Goal: Task Accomplishment & Management: Manage account settings

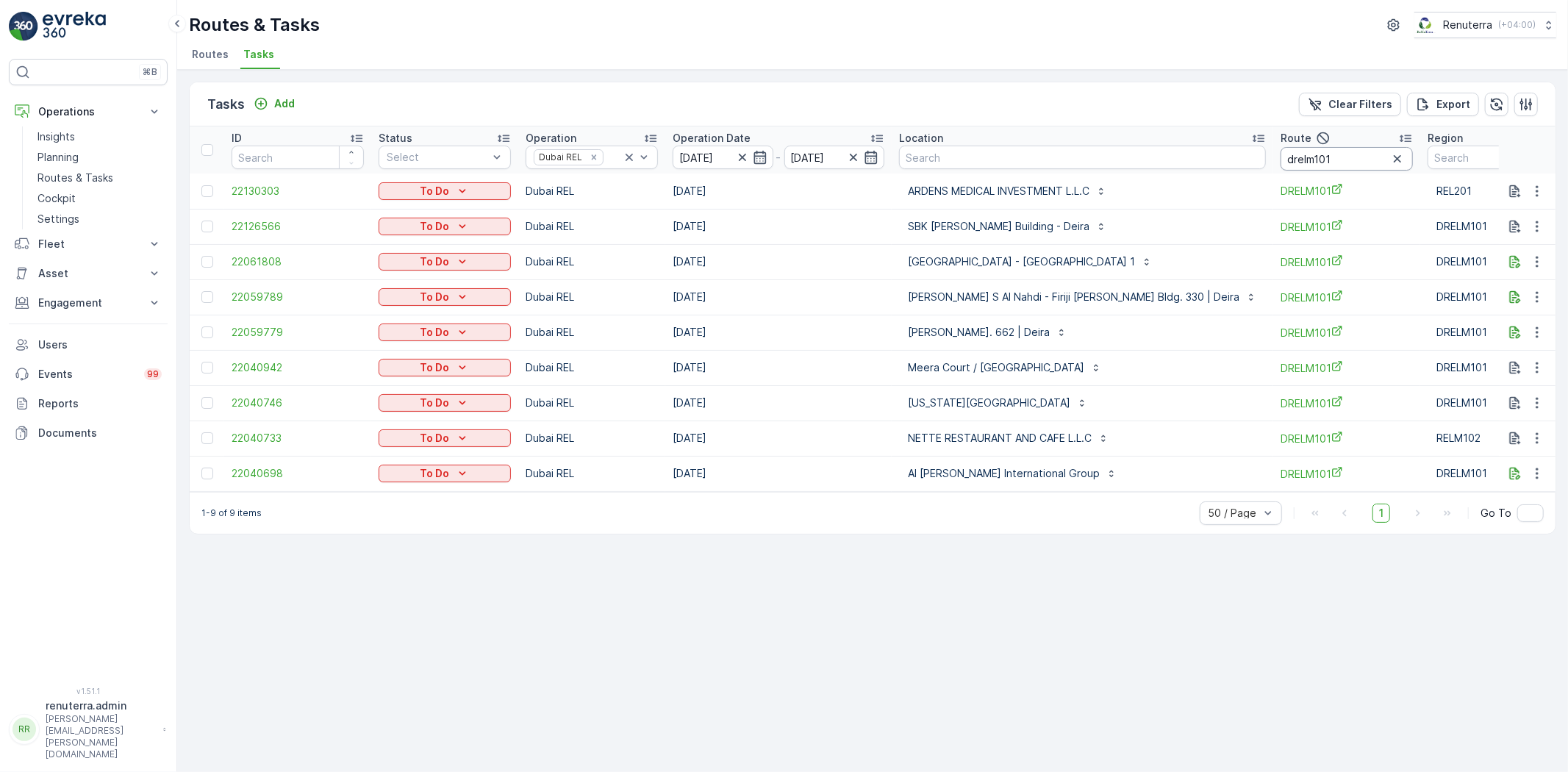
click at [1281, 163] on input "drelm101" at bounding box center [1347, 158] width 132 height 23
type input "drelm102"
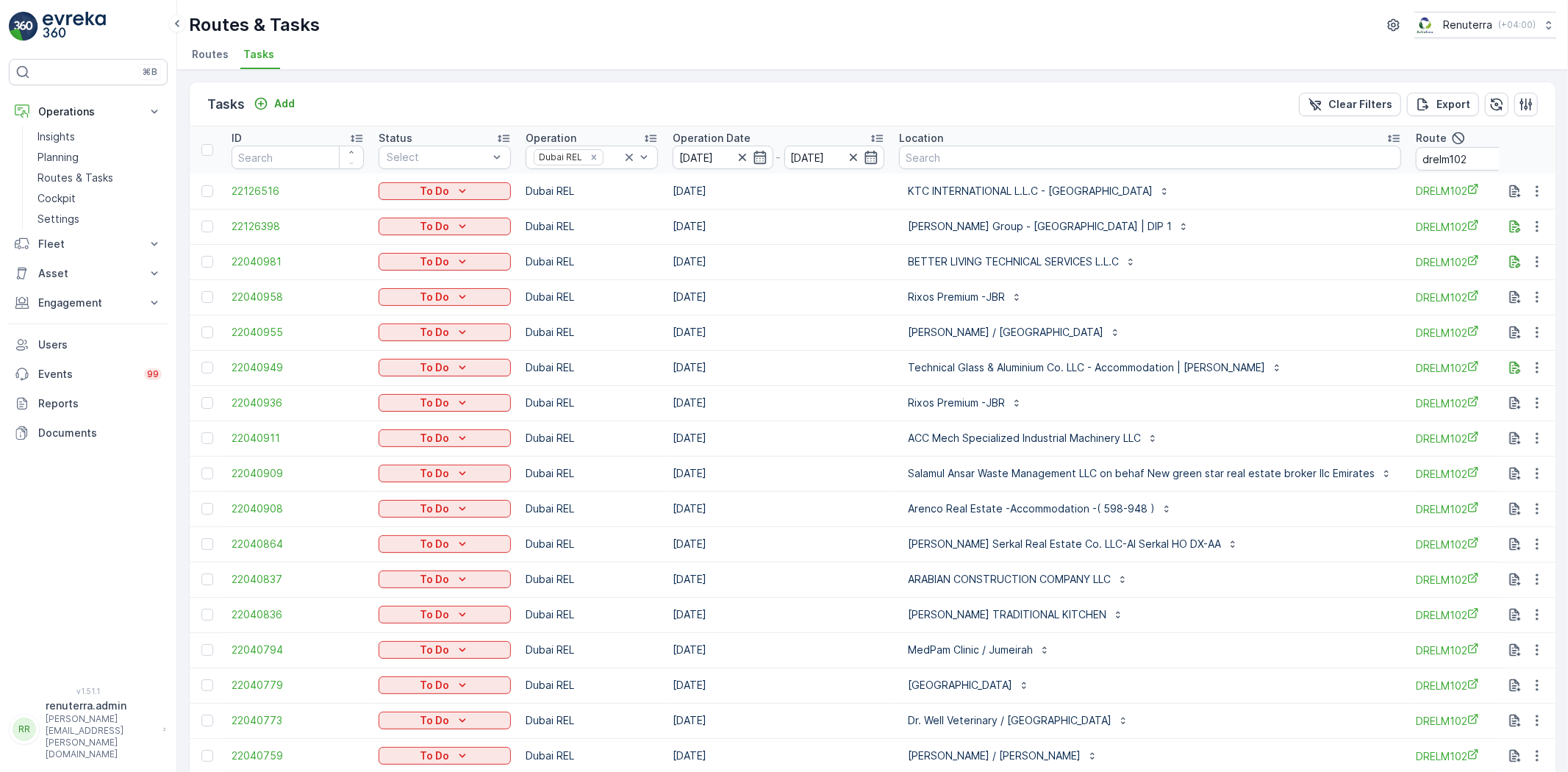
click at [1226, 112] on div "Tasks Add Clear Filters Export" at bounding box center [872, 104] width 1366 height 44
click at [1258, 204] on td "KTC INTERNATIONAL L.L.C - Dubai Expo Village" at bounding box center [1151, 191] width 517 height 35
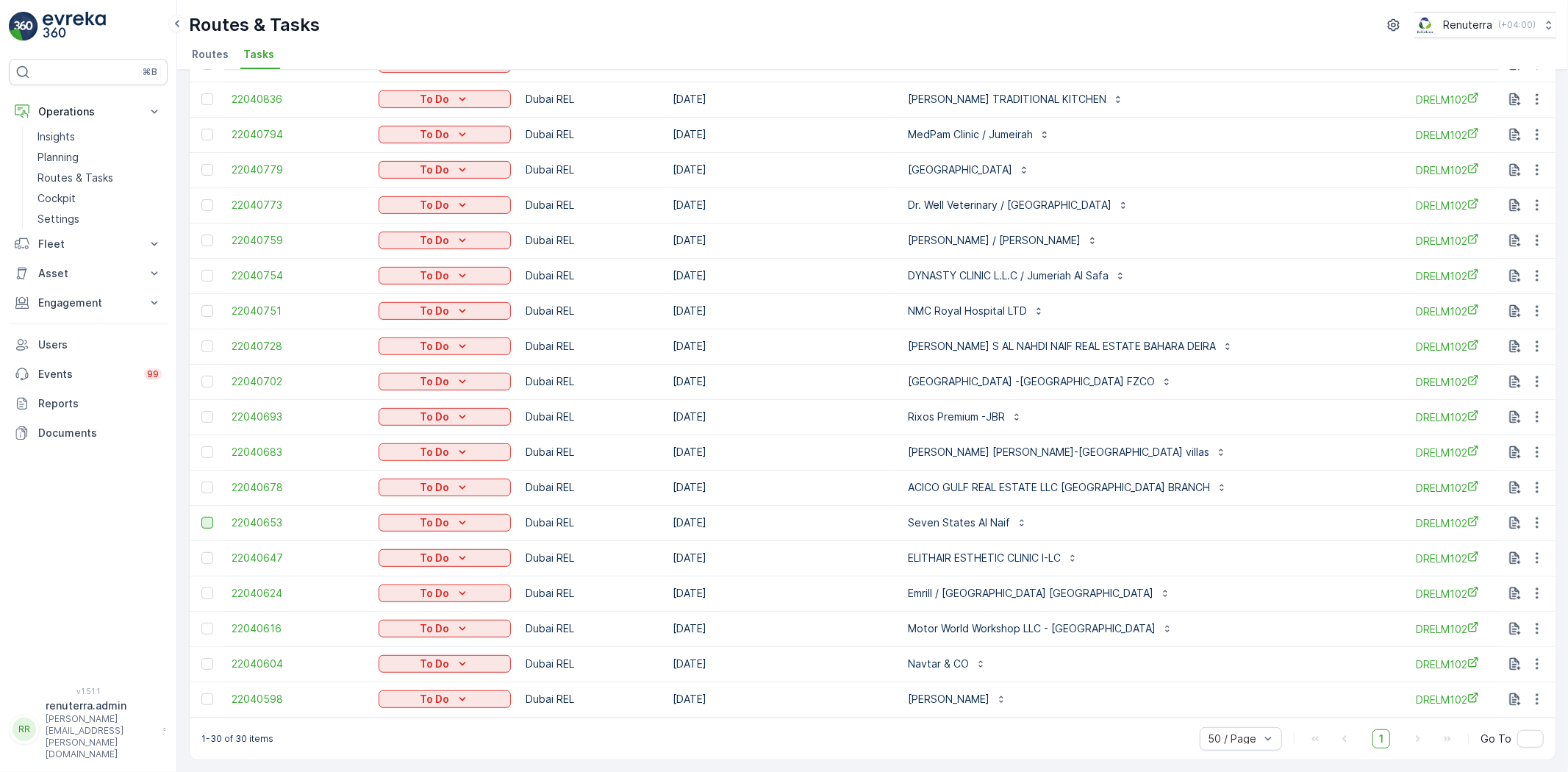
click at [203, 517] on div at bounding box center [207, 523] width 12 height 12
click at [201, 517] on input "checkbox" at bounding box center [201, 517] width 0 height 0
click at [201, 413] on td at bounding box center [207, 417] width 35 height 35
click at [208, 411] on div at bounding box center [207, 417] width 12 height 12
click at [201, 411] on input "checkbox" at bounding box center [201, 411] width 0 height 0
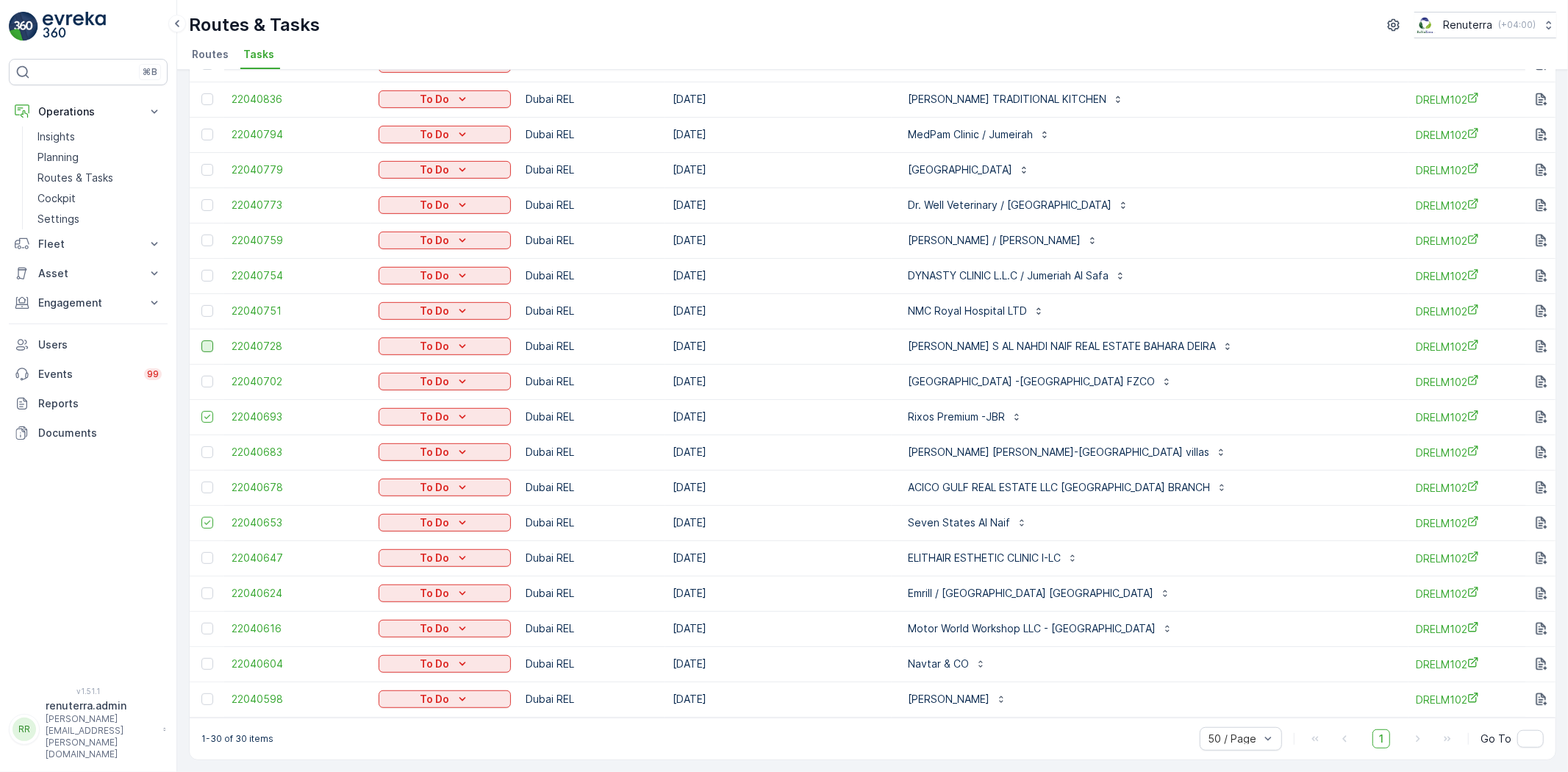
click at [207, 341] on div at bounding box center [207, 347] width 12 height 12
click at [201, 341] on input "checkbox" at bounding box center [201, 341] width 0 height 0
click at [209, 310] on td at bounding box center [207, 310] width 35 height 35
click at [202, 305] on div at bounding box center [207, 311] width 12 height 12
click at [201, 305] on input "checkbox" at bounding box center [201, 305] width 0 height 0
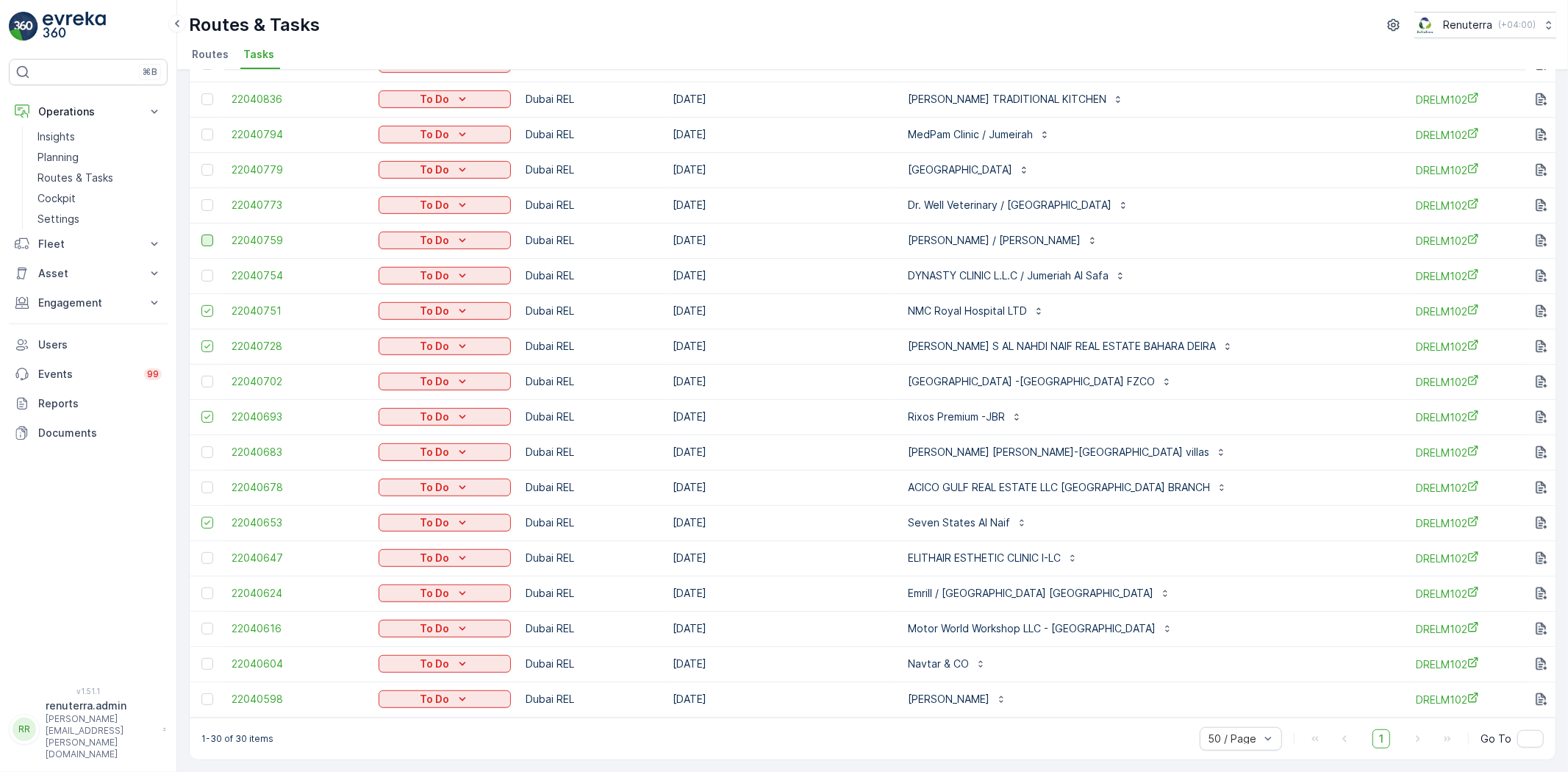
click at [211, 234] on div at bounding box center [207, 240] width 12 height 12
click at [201, 234] on input "checkbox" at bounding box center [201, 234] width 0 height 0
click at [204, 199] on div at bounding box center [207, 205] width 12 height 12
click at [201, 199] on input "checkbox" at bounding box center [201, 199] width 0 height 0
click at [201, 164] on div at bounding box center [207, 170] width 12 height 12
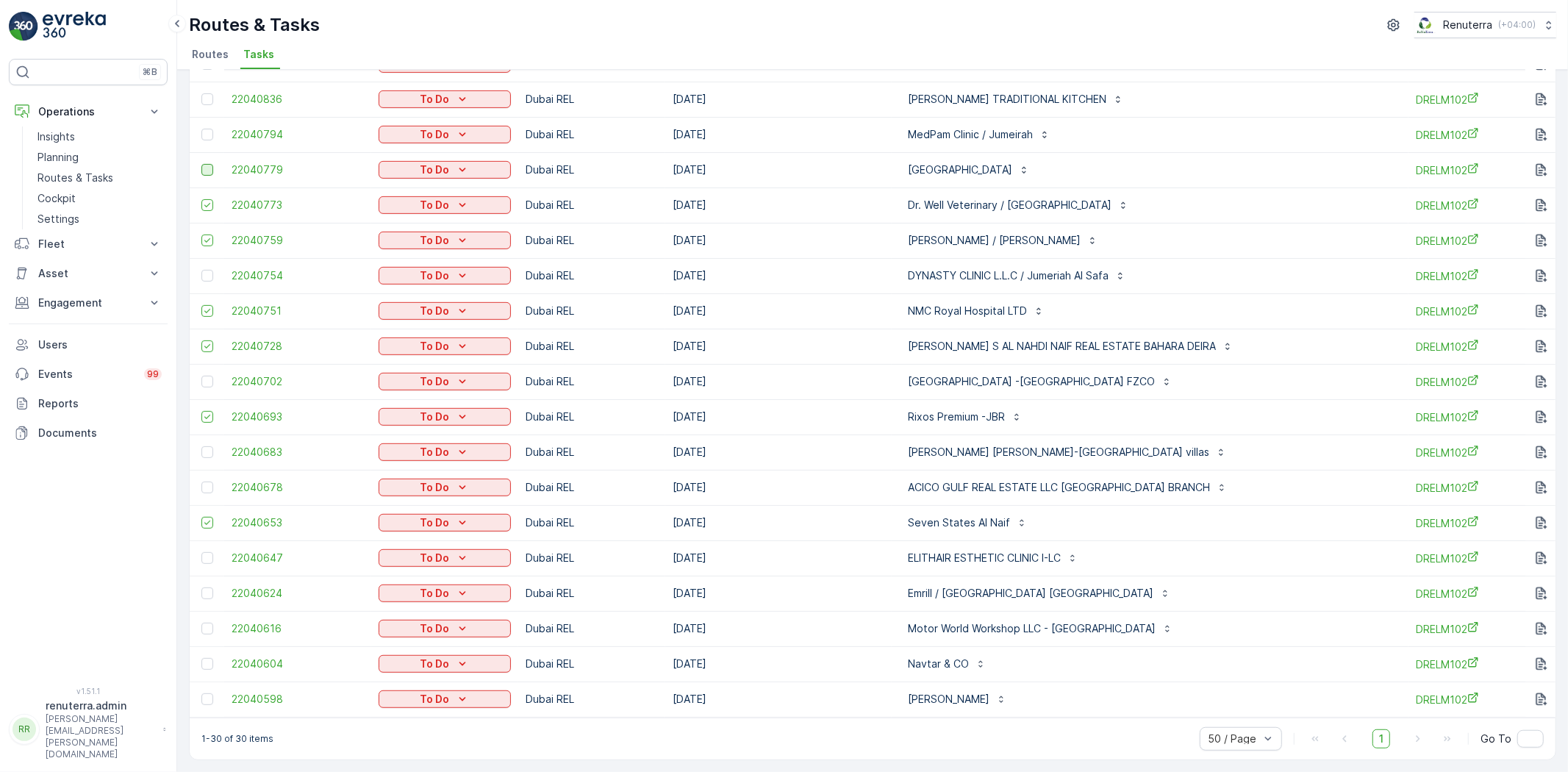
click at [201, 164] on input "checkbox" at bounding box center [201, 164] width 0 height 0
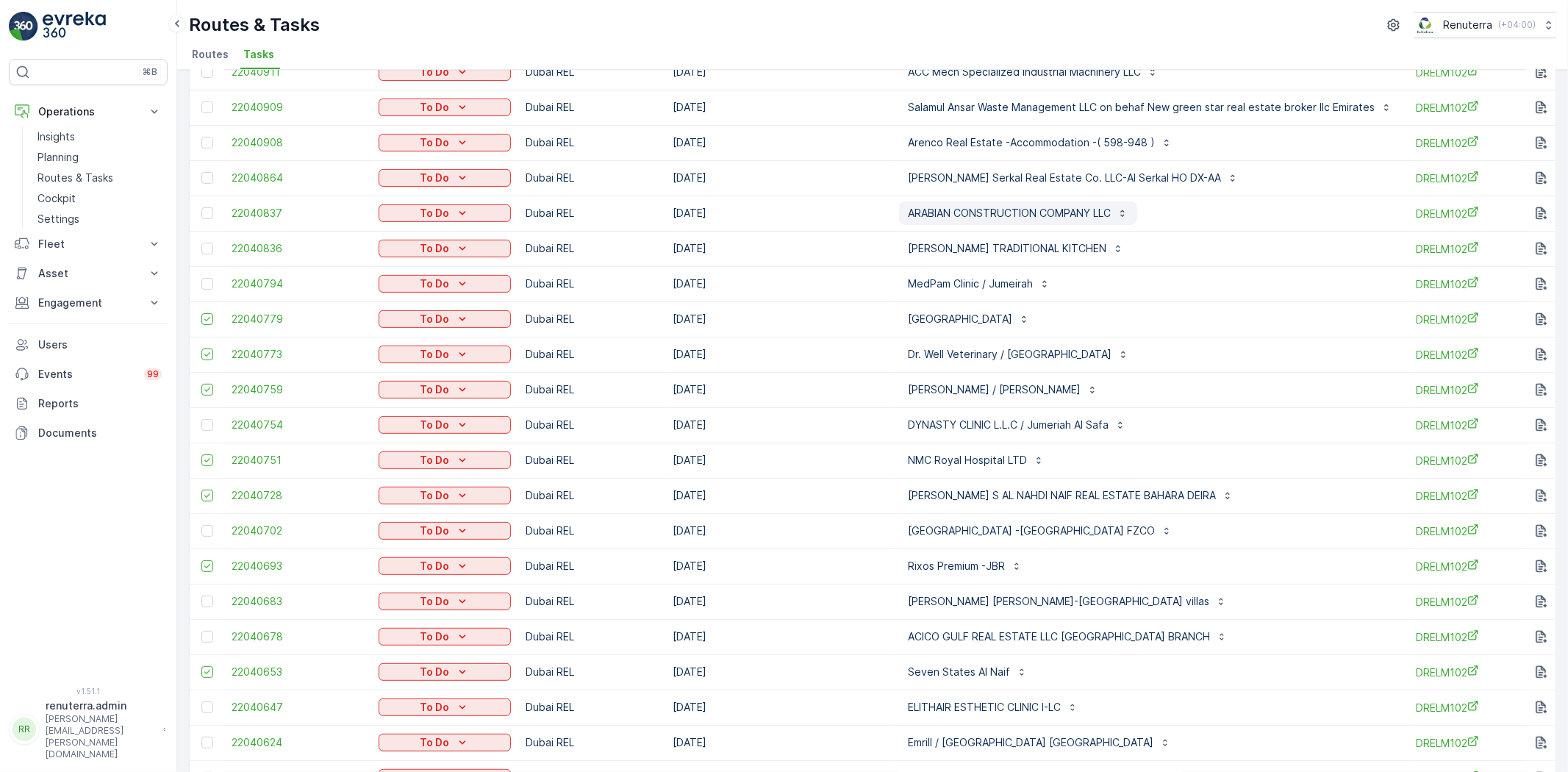
scroll to position [358, 0]
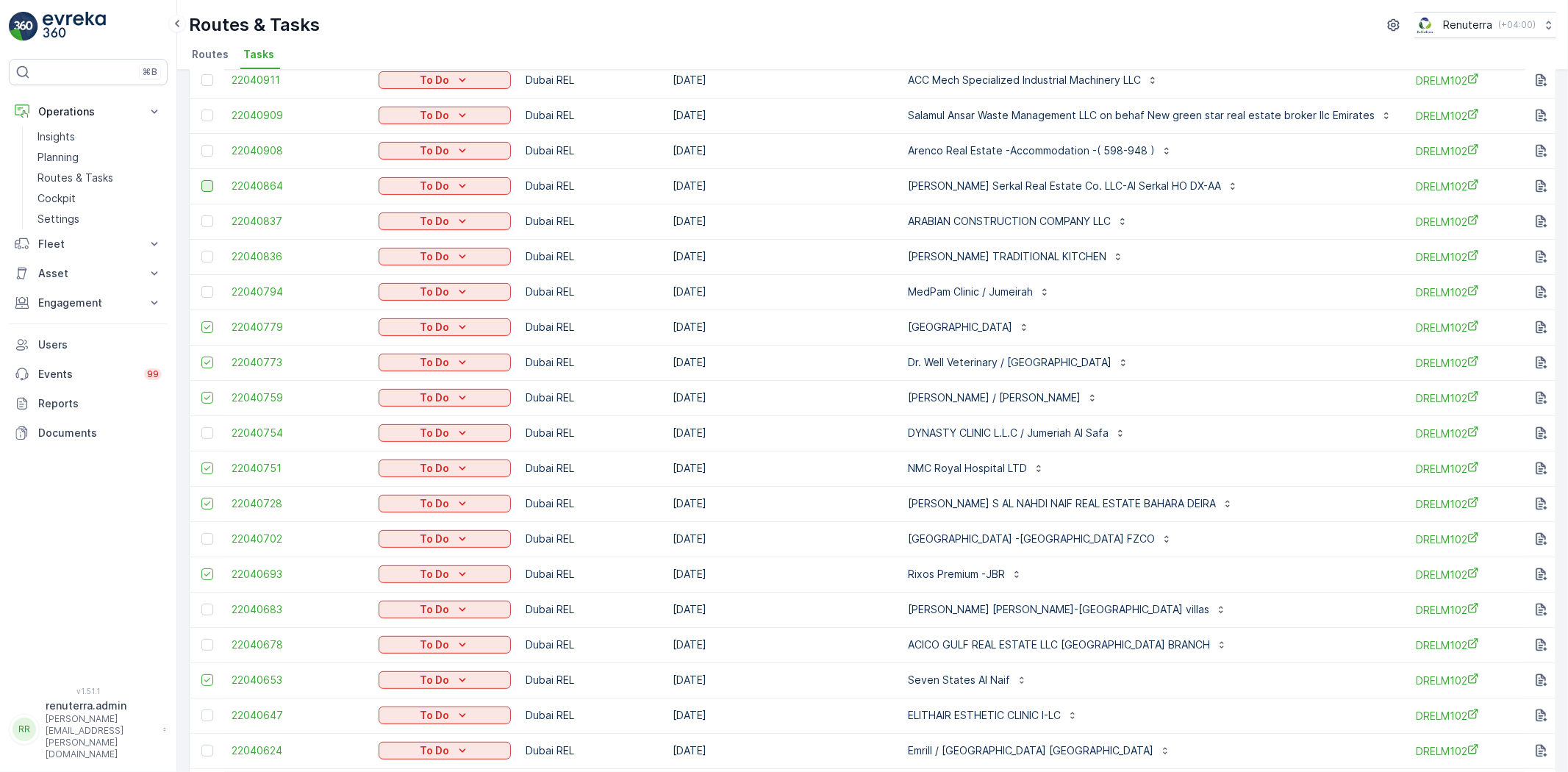
click at [207, 182] on div at bounding box center [207, 186] width 12 height 12
click at [201, 180] on input "checkbox" at bounding box center [201, 180] width 0 height 0
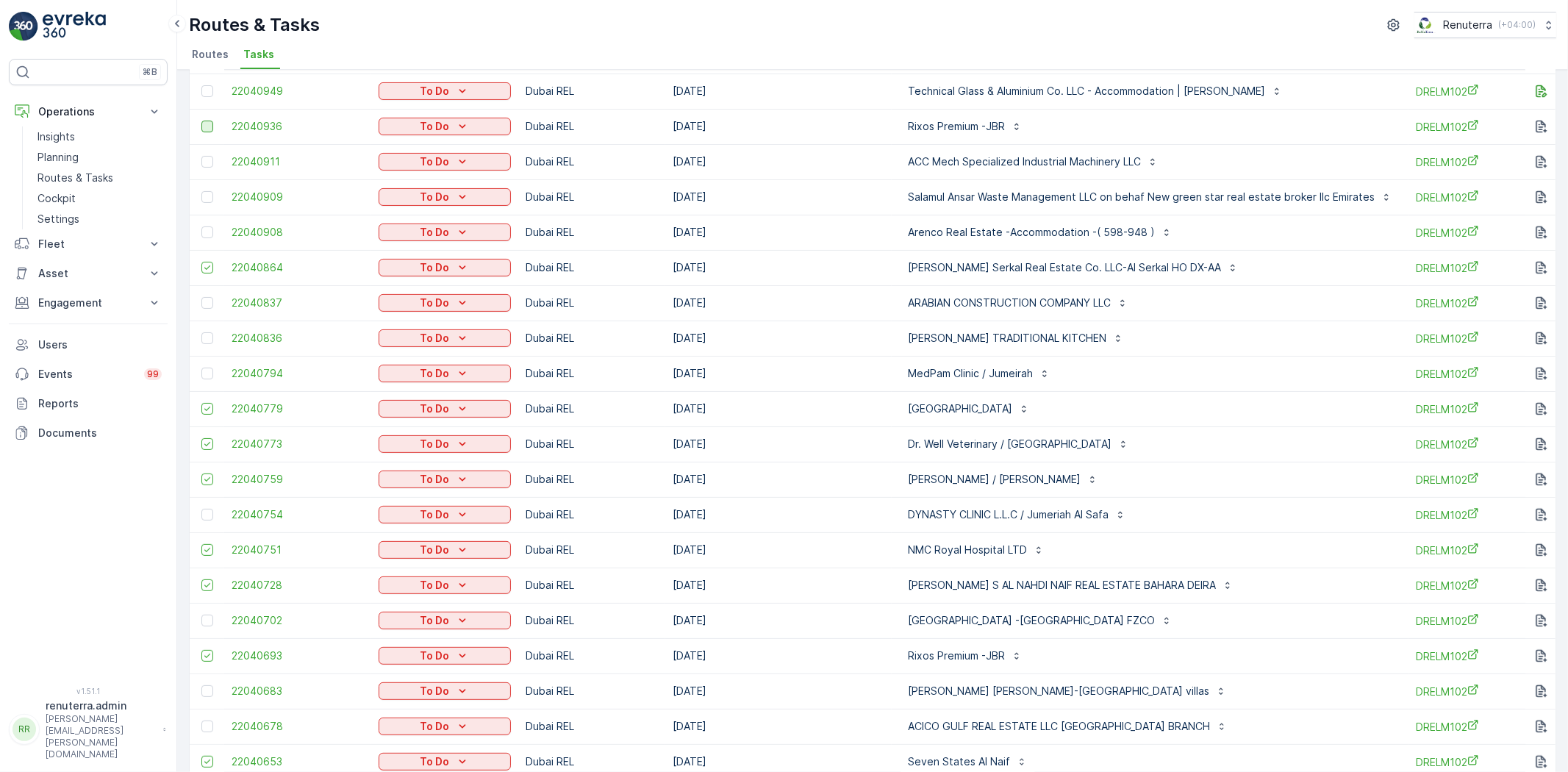
click at [201, 127] on div at bounding box center [207, 126] width 12 height 12
click at [201, 120] on input "checkbox" at bounding box center [201, 120] width 0 height 0
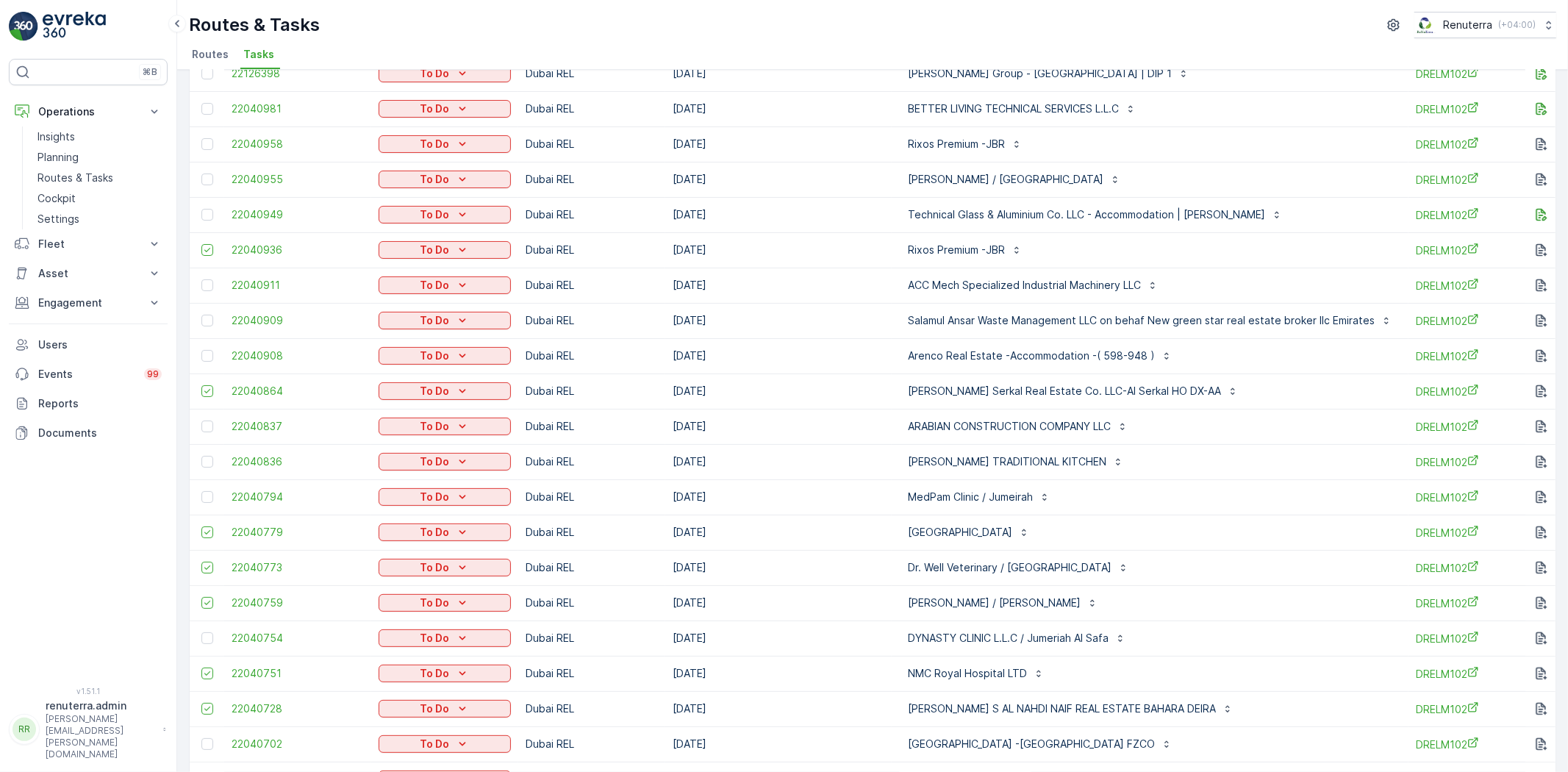
scroll to position [113, 0]
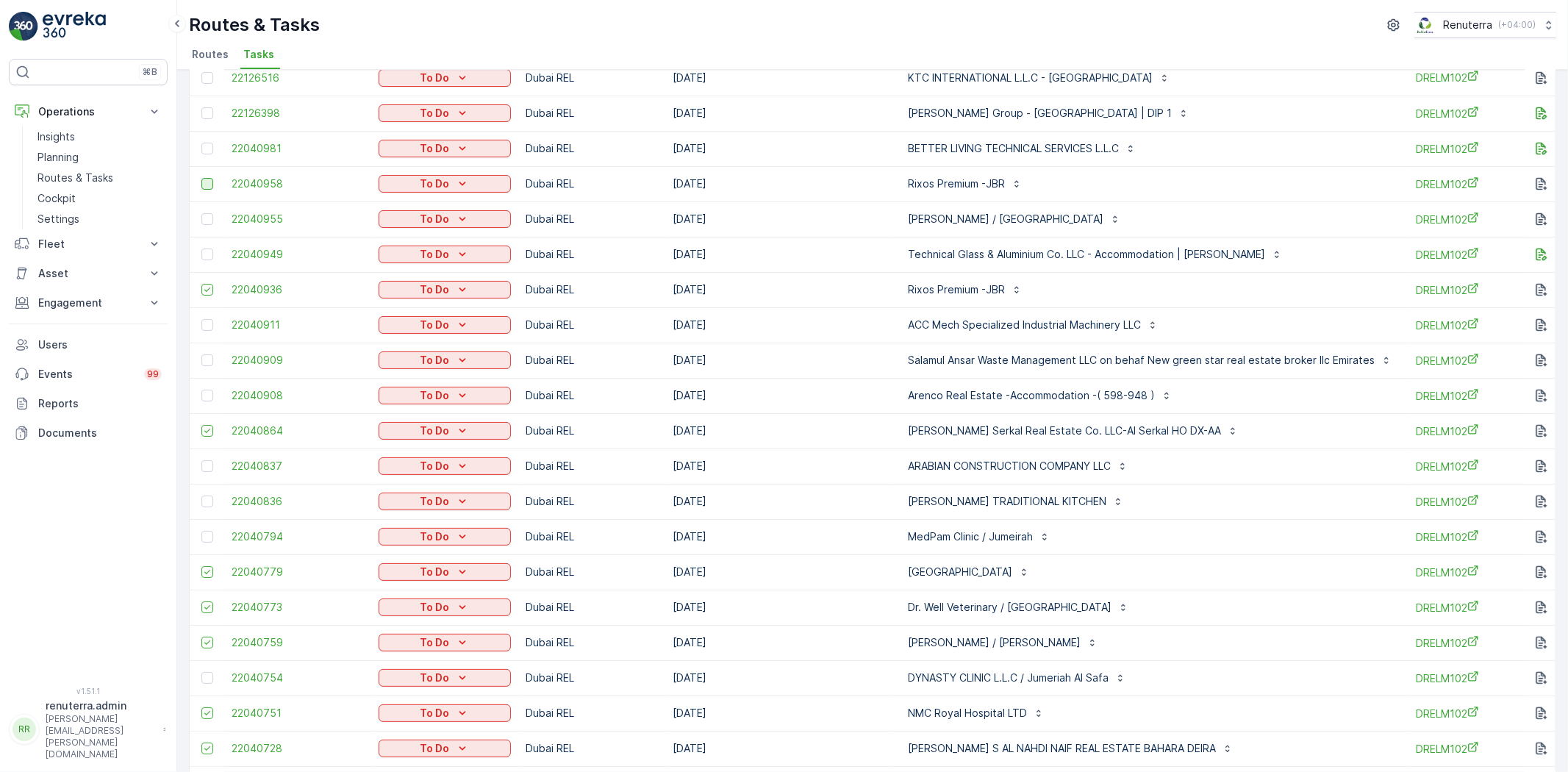
click at [208, 188] on div at bounding box center [207, 184] width 12 height 12
click at [201, 178] on input "checkbox" at bounding box center [201, 178] width 0 height 0
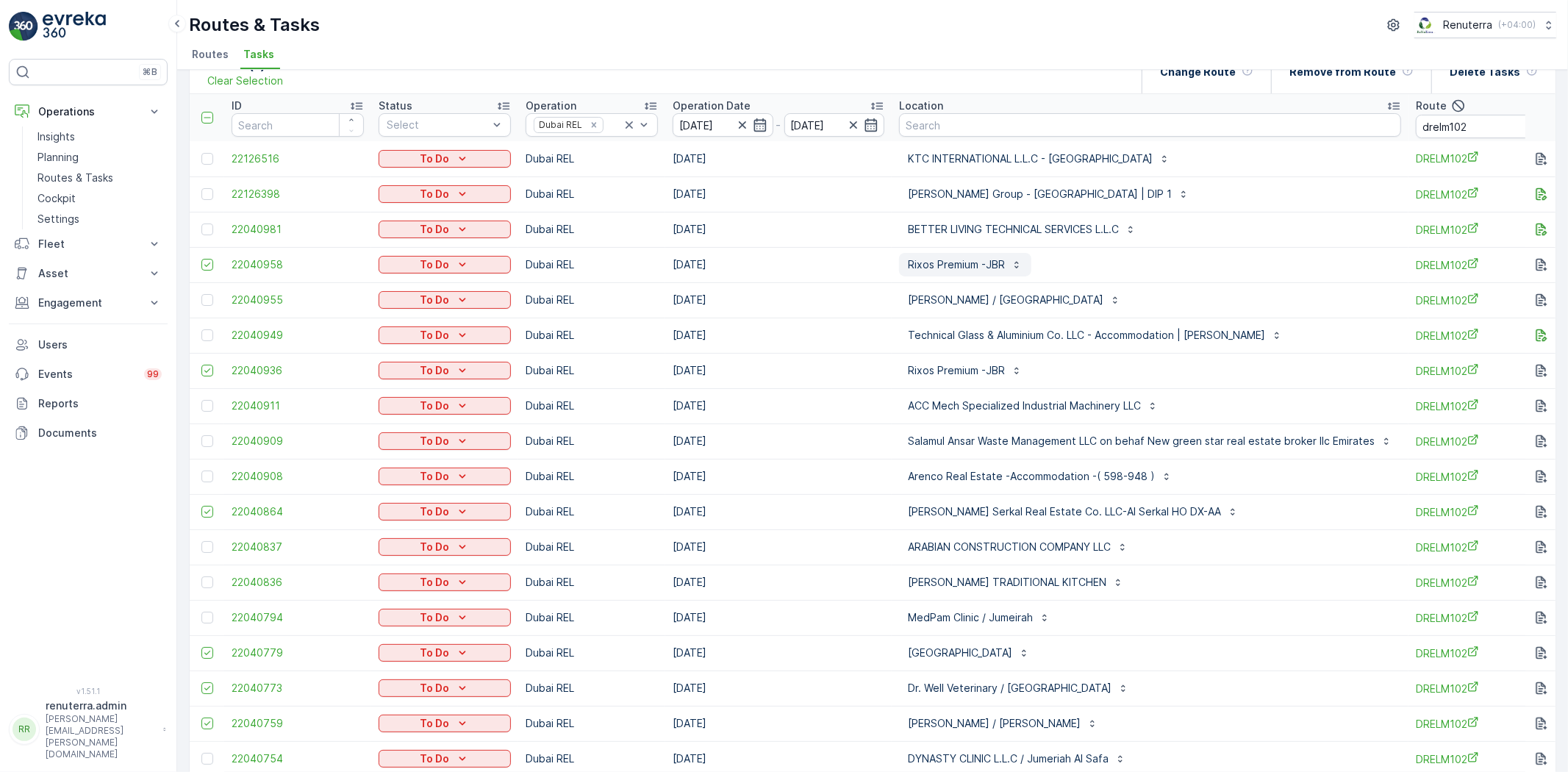
scroll to position [32, 0]
click at [1221, 79] on div "Change Route" at bounding box center [1207, 73] width 93 height 43
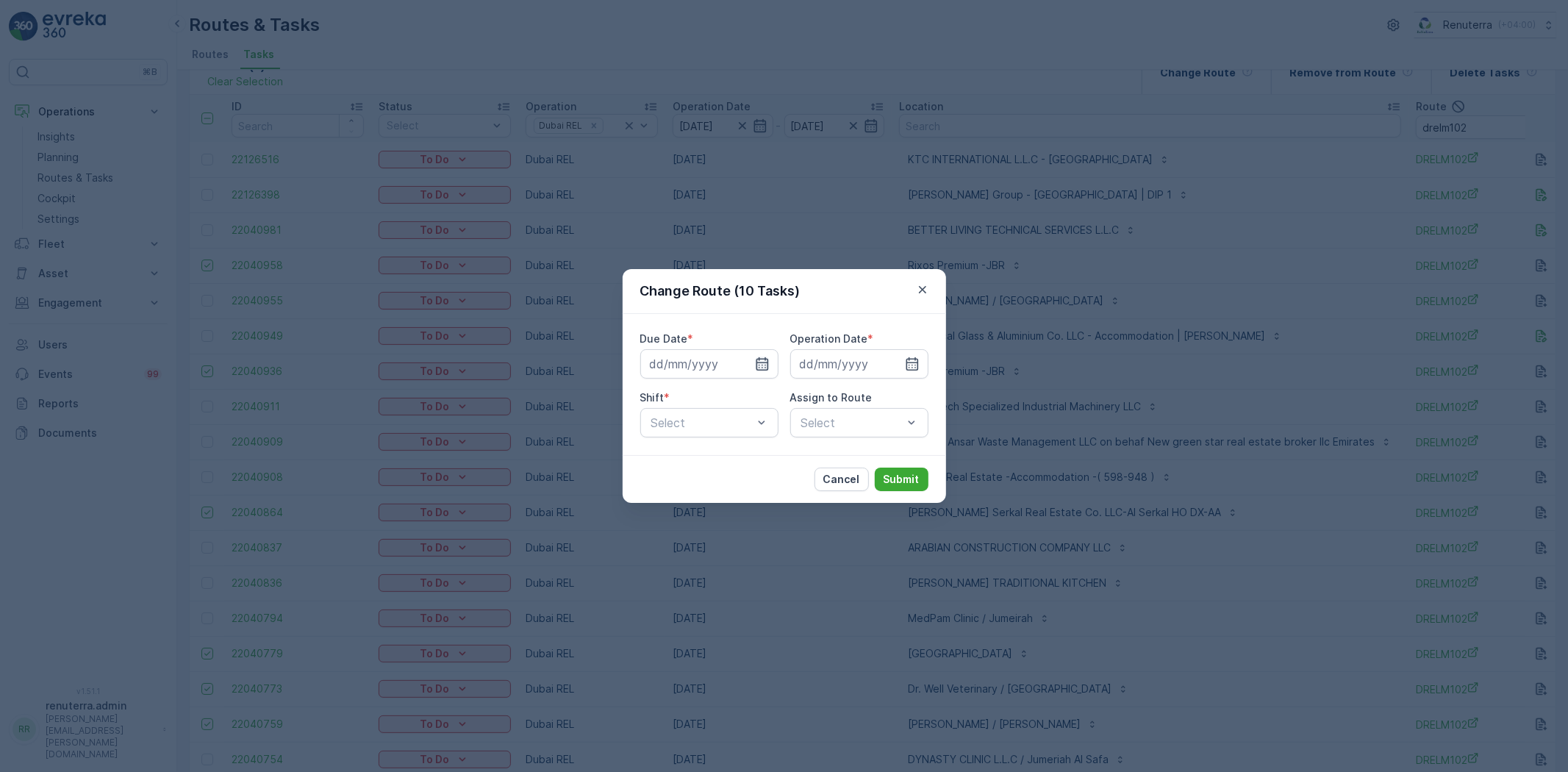
click at [765, 356] on div at bounding box center [710, 364] width 138 height 29
click at [755, 359] on icon "button" at bounding box center [762, 363] width 12 height 13
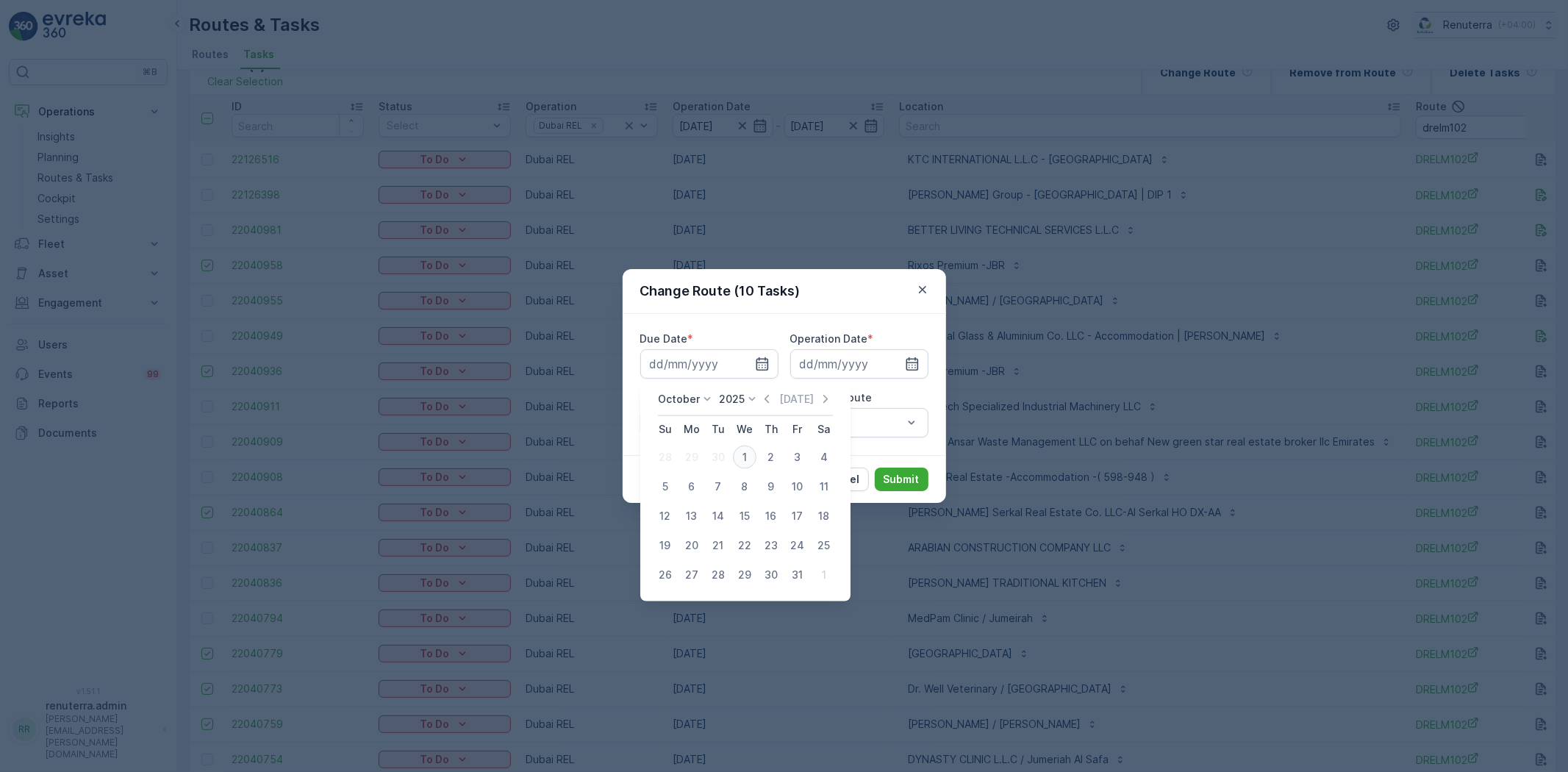
click at [747, 453] on div "1" at bounding box center [744, 456] width 23 height 23
type input "[DATE]"
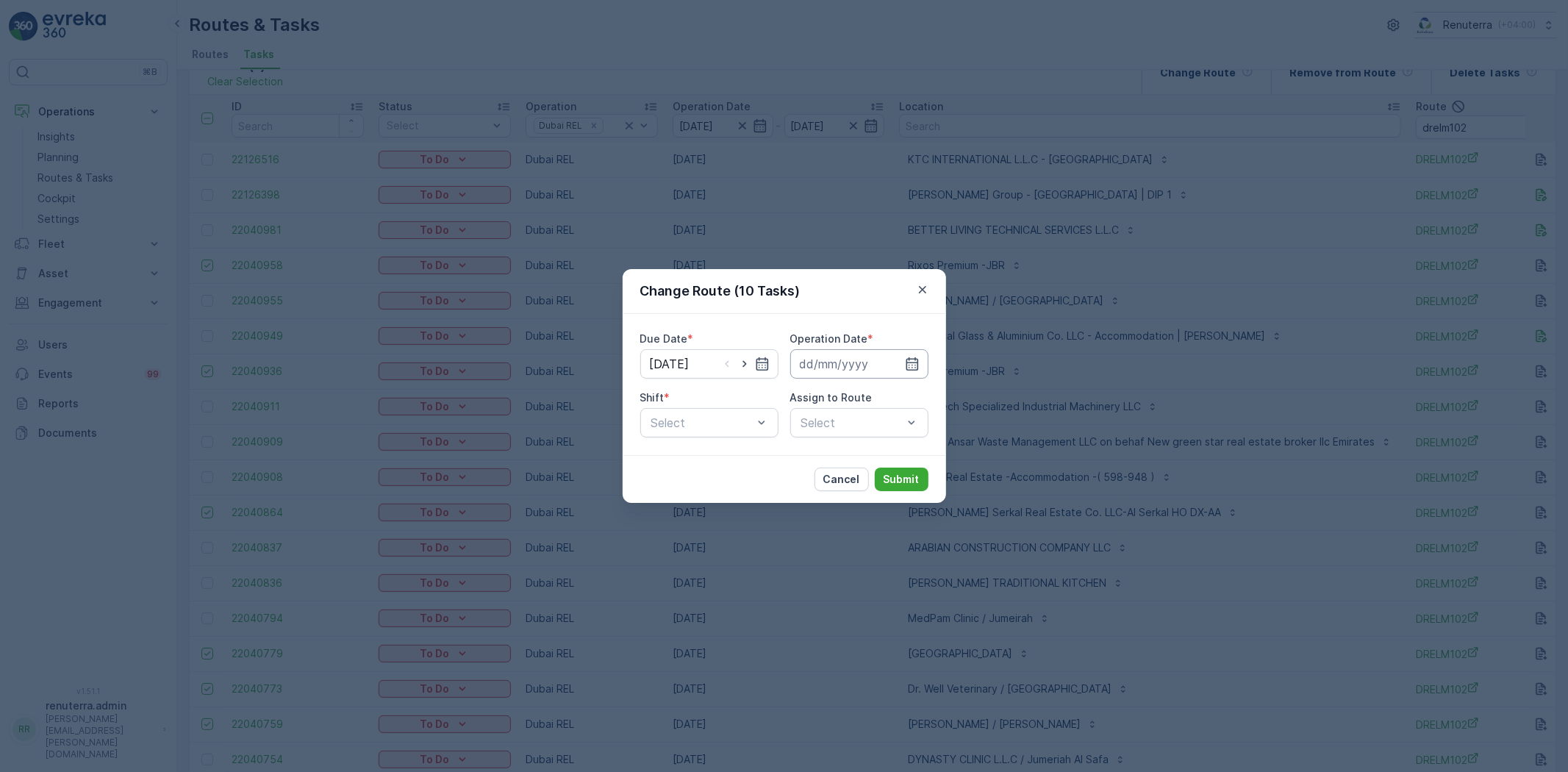
drag, startPoint x: 912, startPoint y: 361, endPoint x: 907, endPoint y: 375, distance: 14.9
click at [912, 361] on icon "button" at bounding box center [912, 363] width 15 height 15
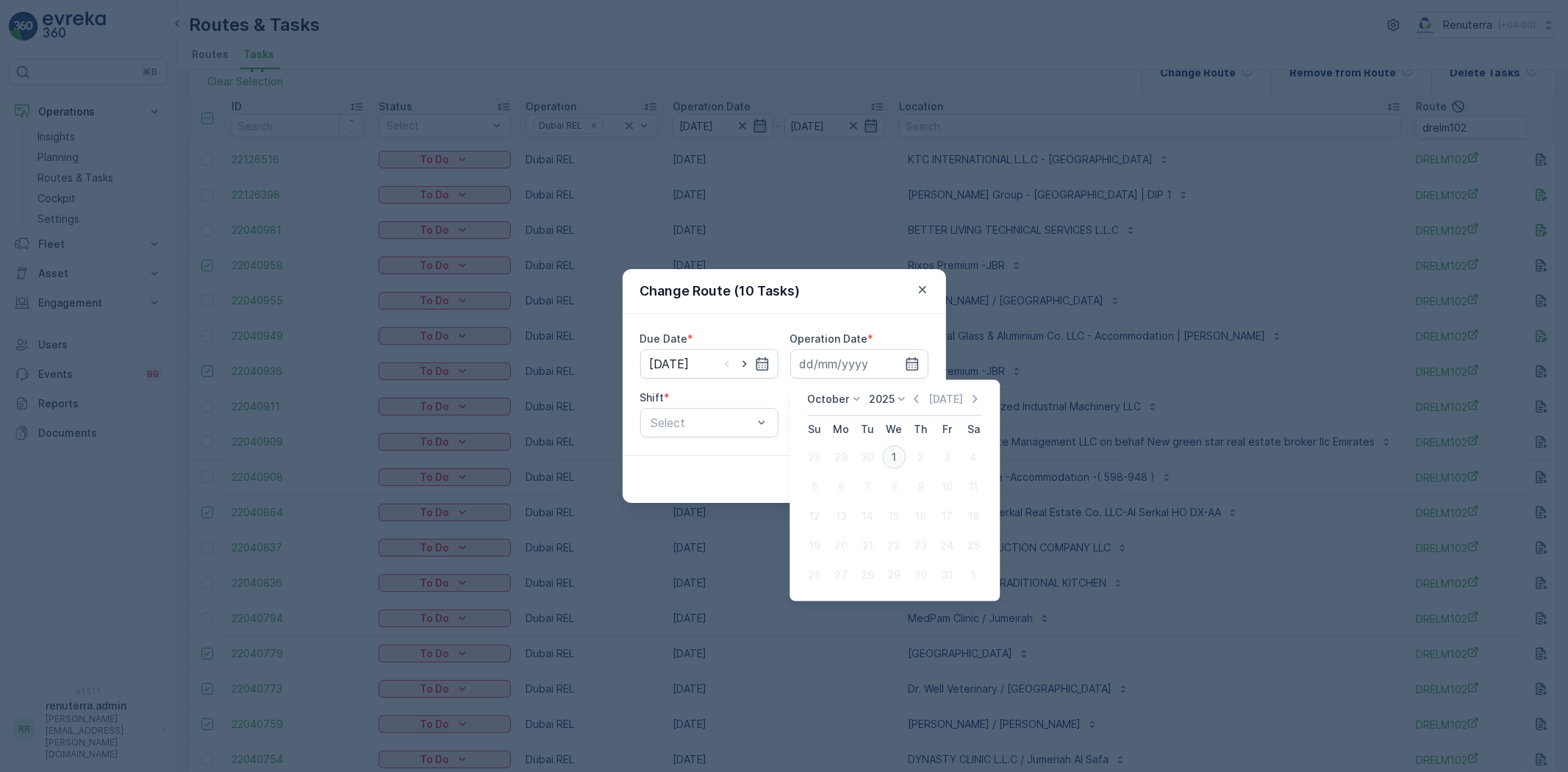
click at [888, 456] on div "1" at bounding box center [894, 456] width 23 height 23
type input "[DATE]"
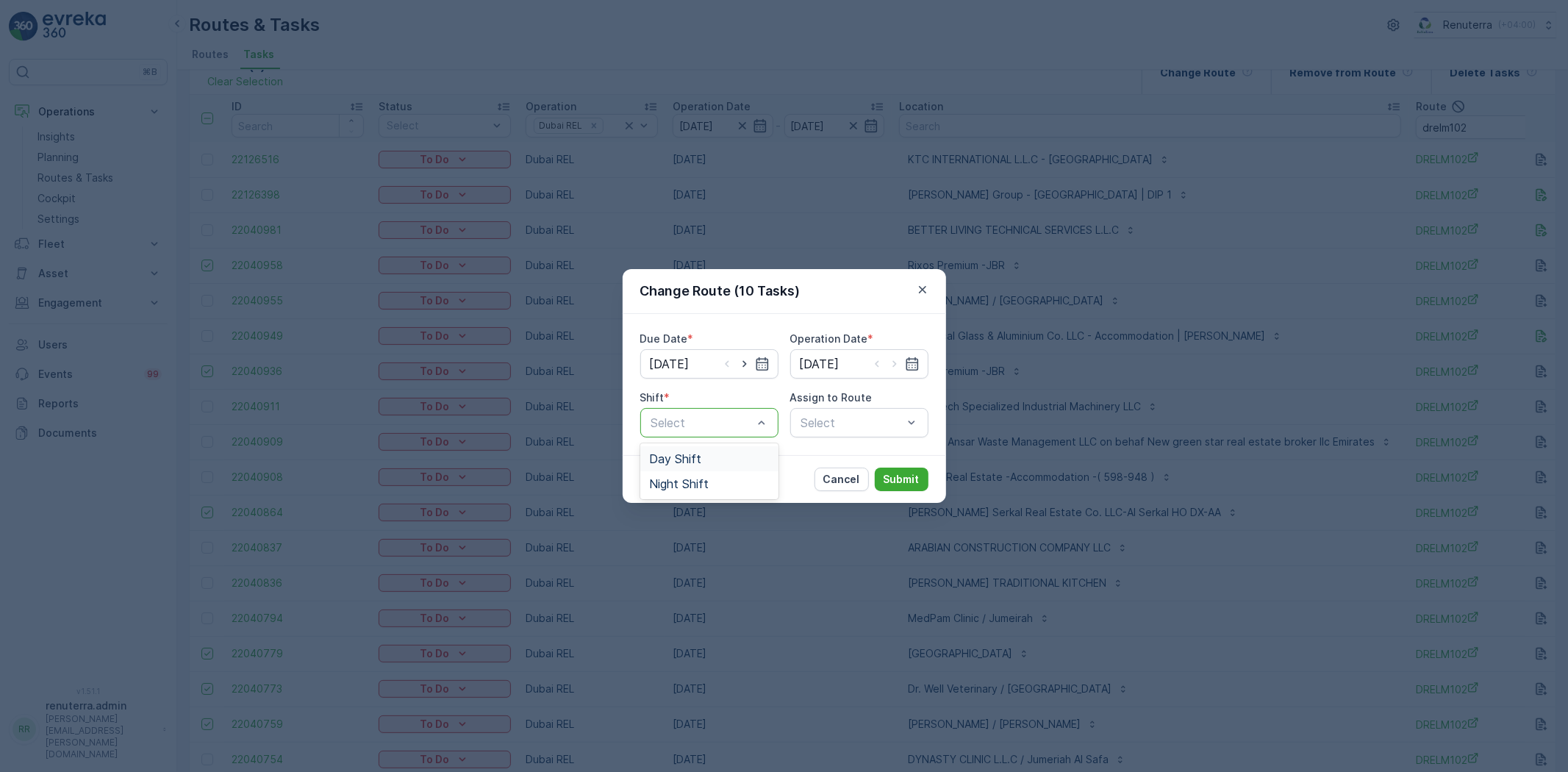
click at [769, 420] on div "Select" at bounding box center [710, 423] width 138 height 29
click at [711, 452] on div "Day Shift" at bounding box center [709, 458] width 120 height 13
click at [819, 420] on div "Select" at bounding box center [859, 423] width 138 height 29
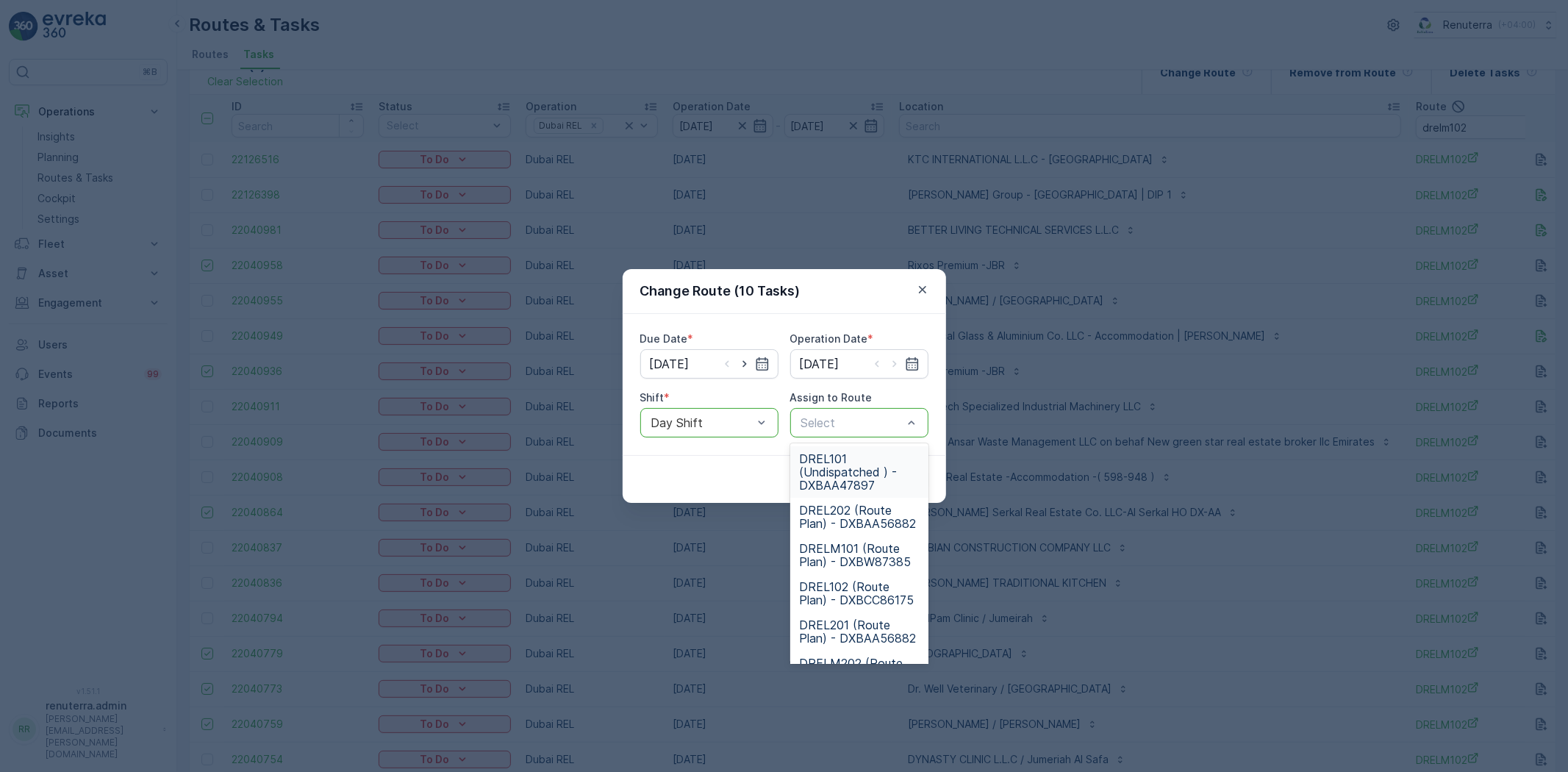
click at [857, 412] on div "Select" at bounding box center [859, 423] width 138 height 29
type input "101"
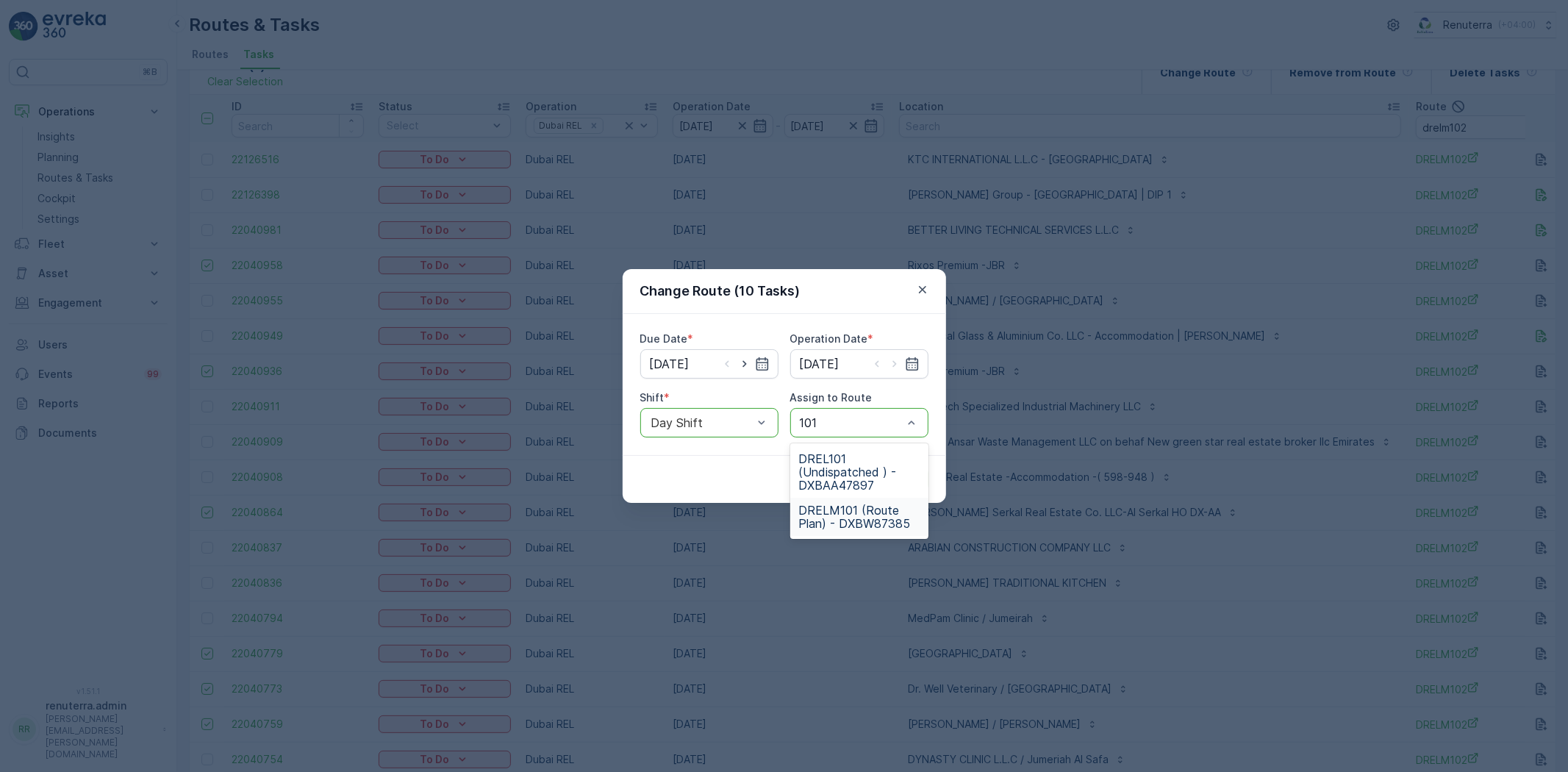
click at [853, 515] on span "DRELM101 (Route Plan) - DXBW87385" at bounding box center [858, 517] width 120 height 27
click at [908, 474] on p "Submit" at bounding box center [902, 479] width 36 height 15
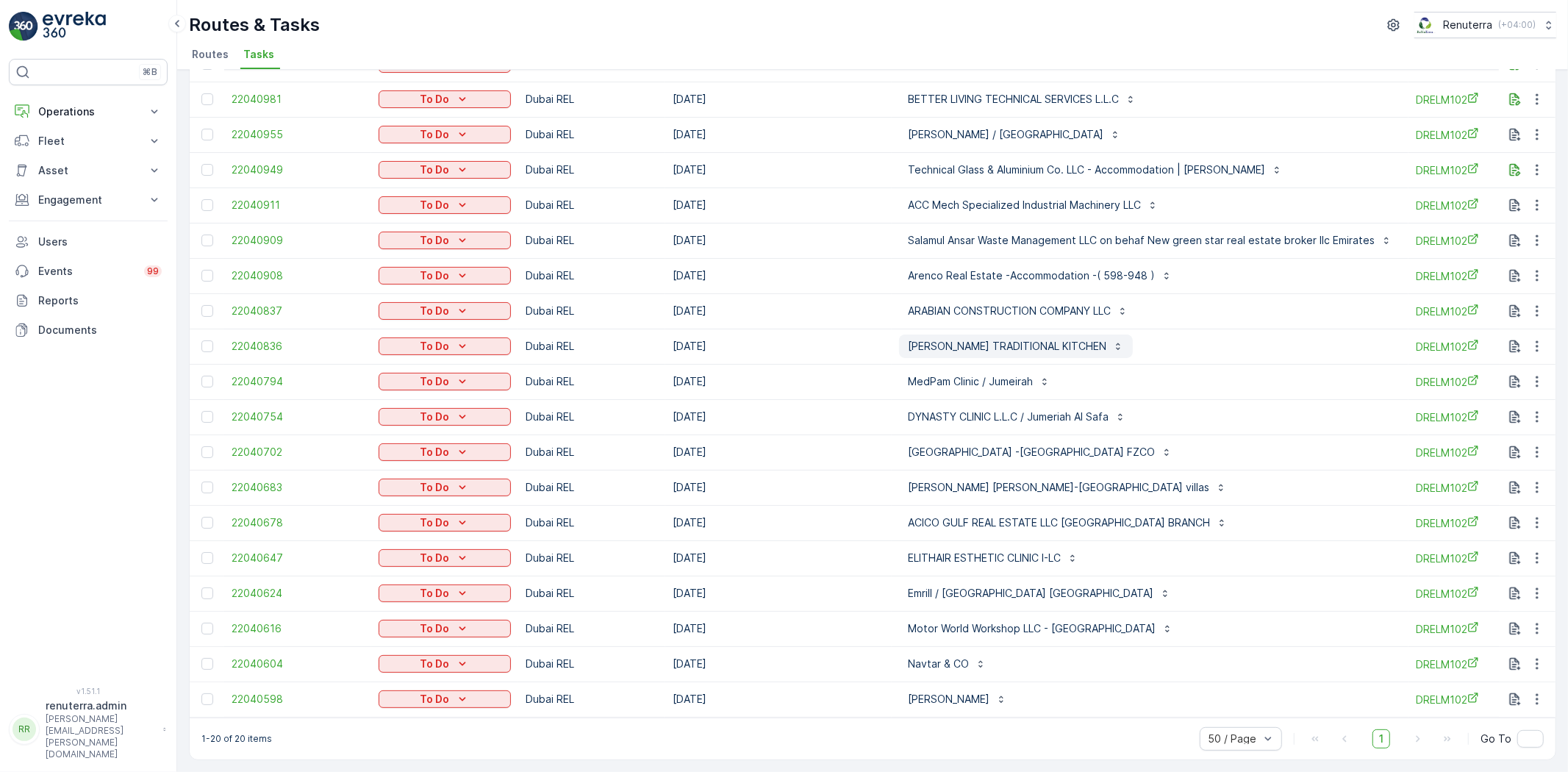
scroll to position [169, 0]
drag, startPoint x: 1562, startPoint y: 692, endPoint x: 1541, endPoint y: 697, distance: 21.6
click at [1561, 693] on div "Tasks Add Clear Filters Export ID Status Select Operation Dubai REL Operation D…" at bounding box center [872, 421] width 1391 height 702
click at [1541, 697] on icon "button" at bounding box center [1537, 699] width 15 height 15
click at [1502, 622] on span "Change Route" at bounding box center [1499, 622] width 71 height 15
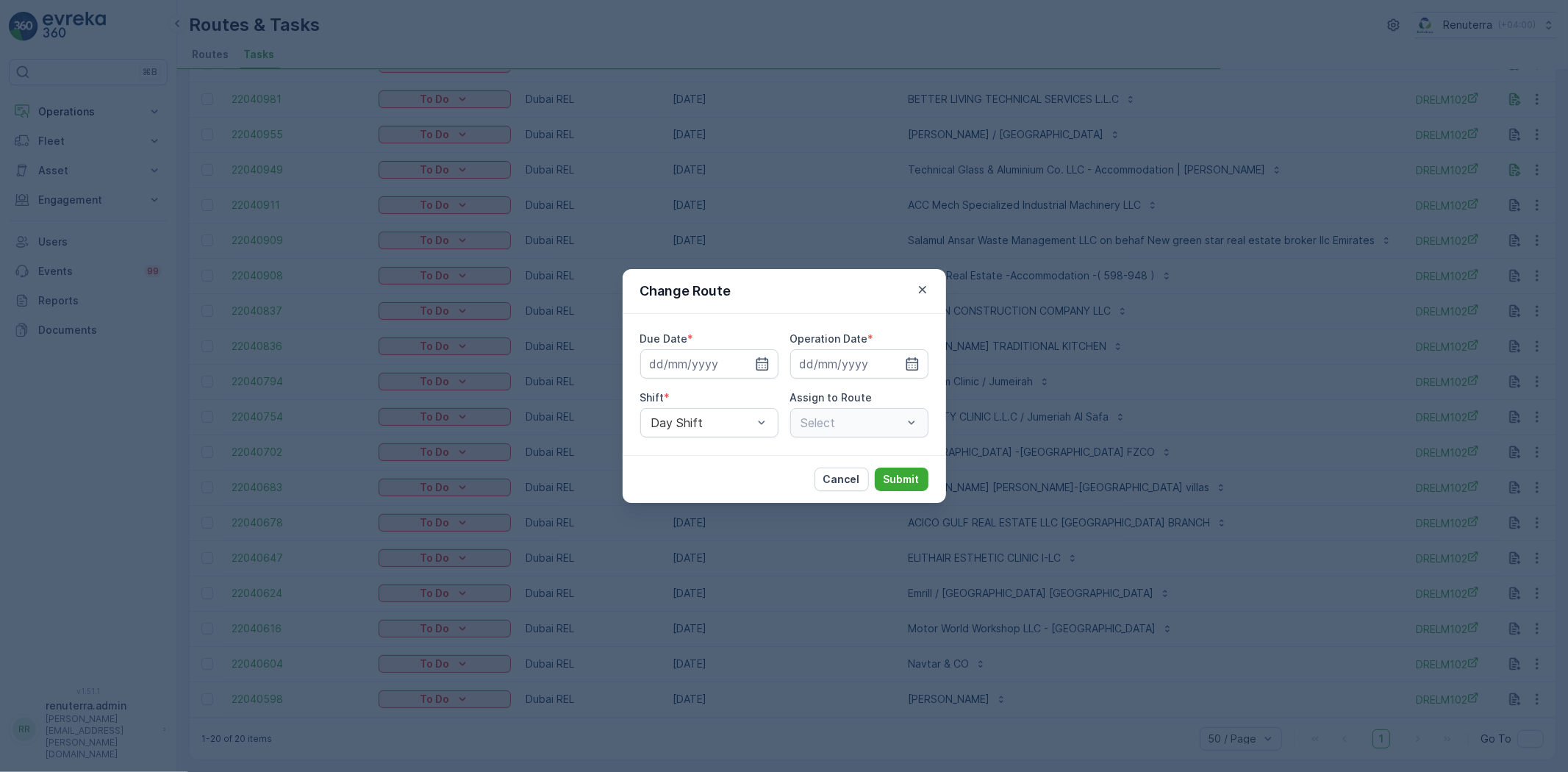
type input "[DATE]"
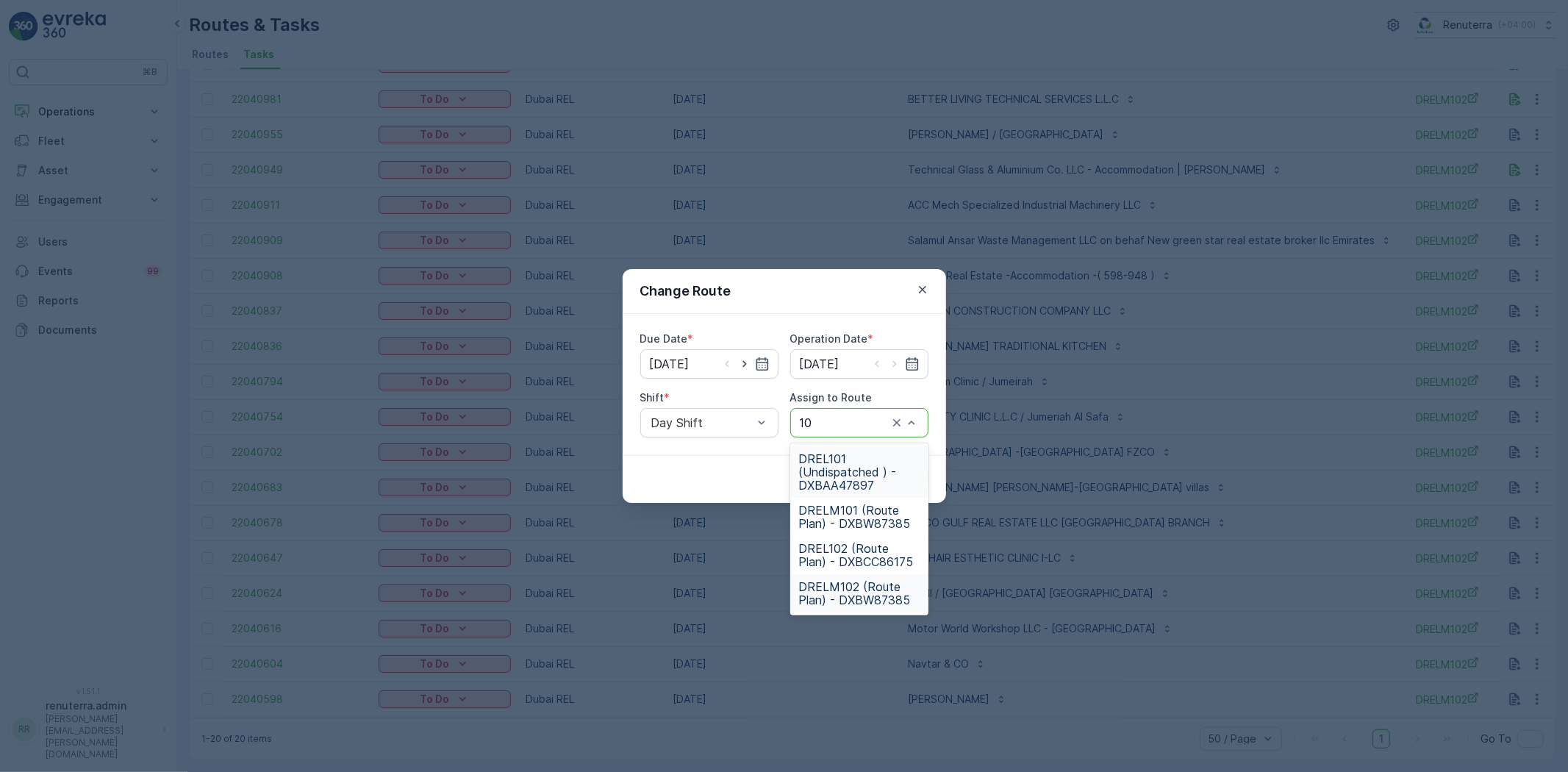
type input "101"
click at [853, 506] on span "DRELM101 (Route Plan) - DXBW87385" at bounding box center [858, 517] width 120 height 27
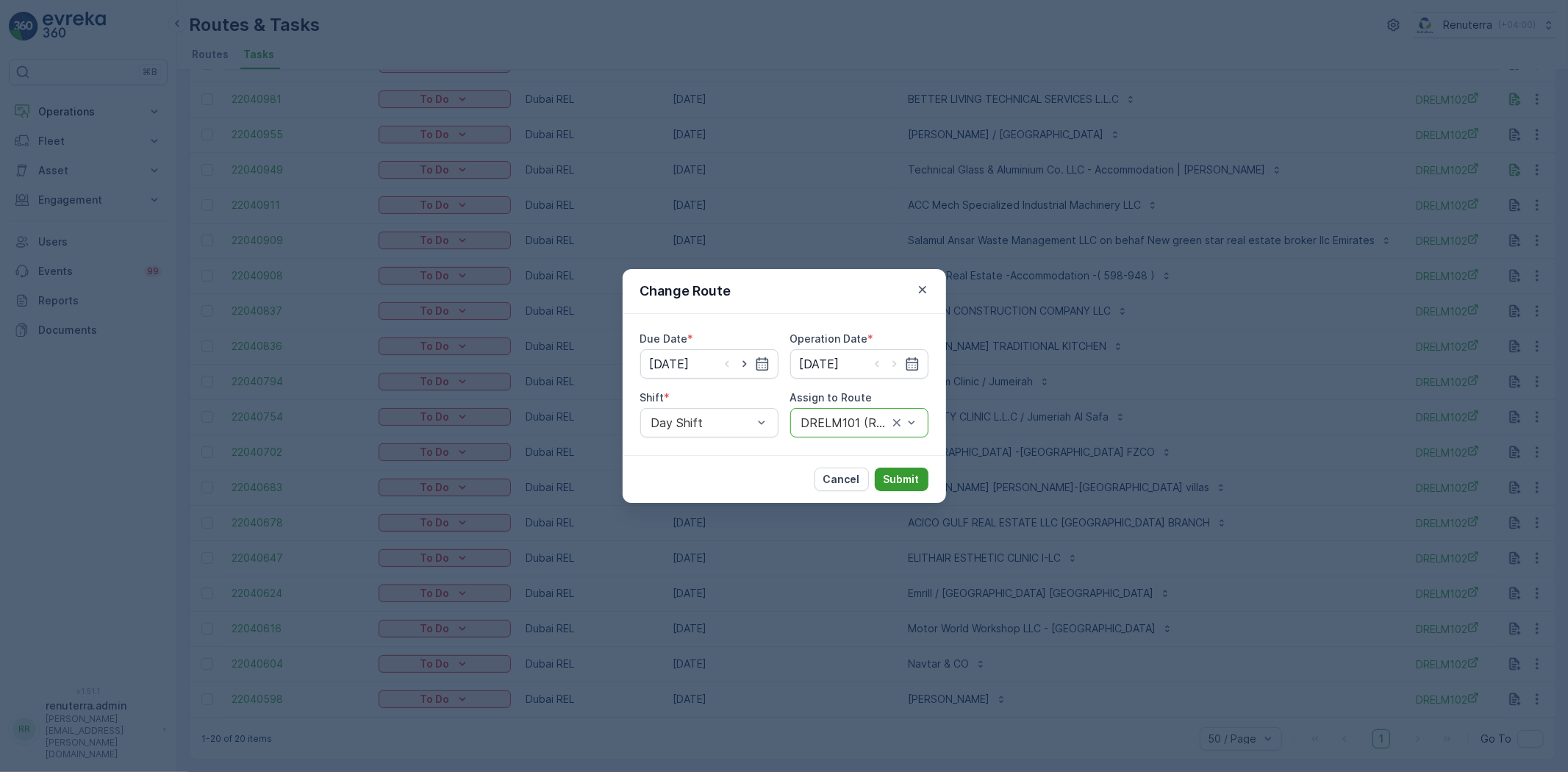
click at [897, 478] on p "Submit" at bounding box center [902, 479] width 36 height 15
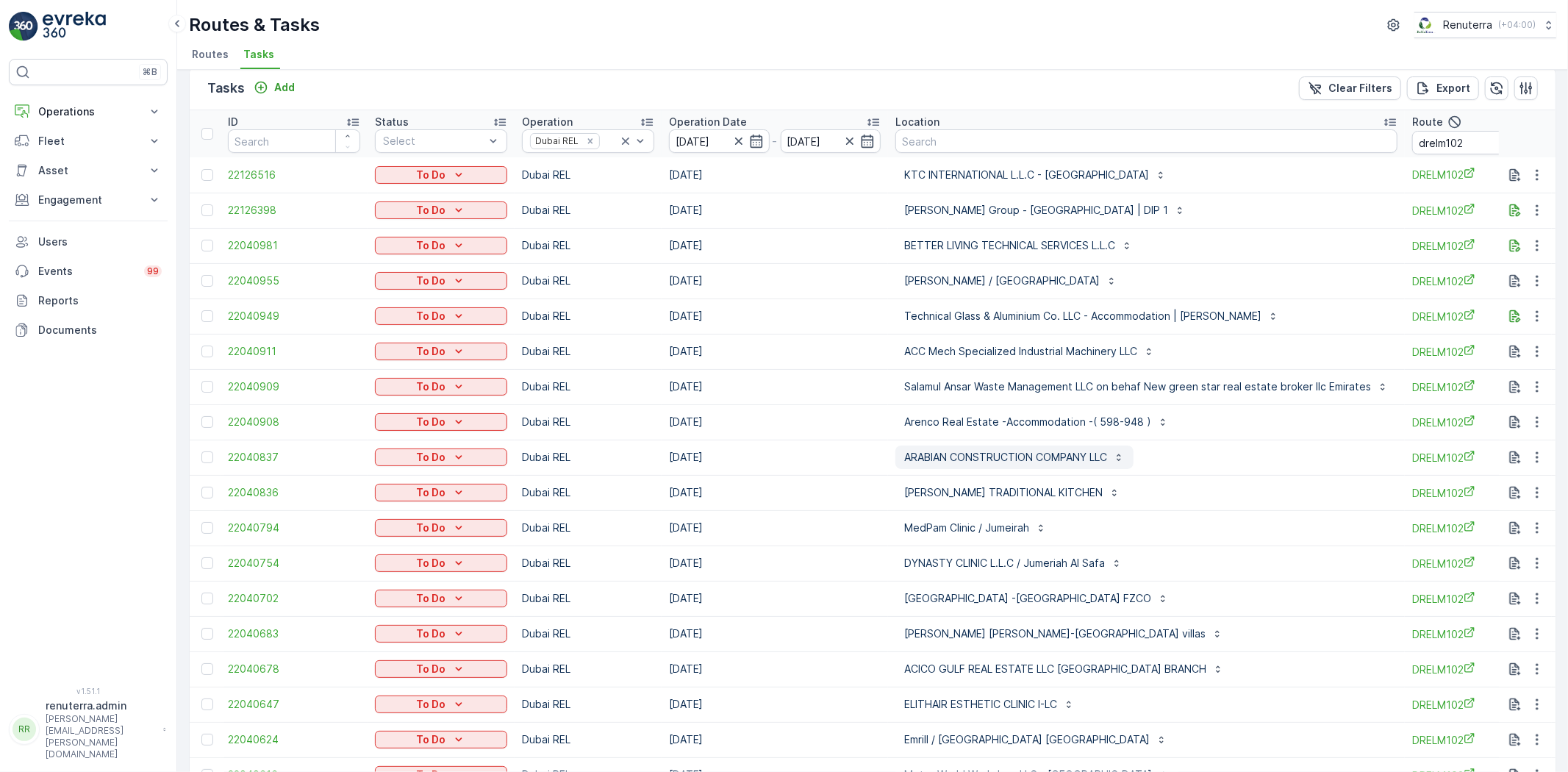
scroll to position [0, 0]
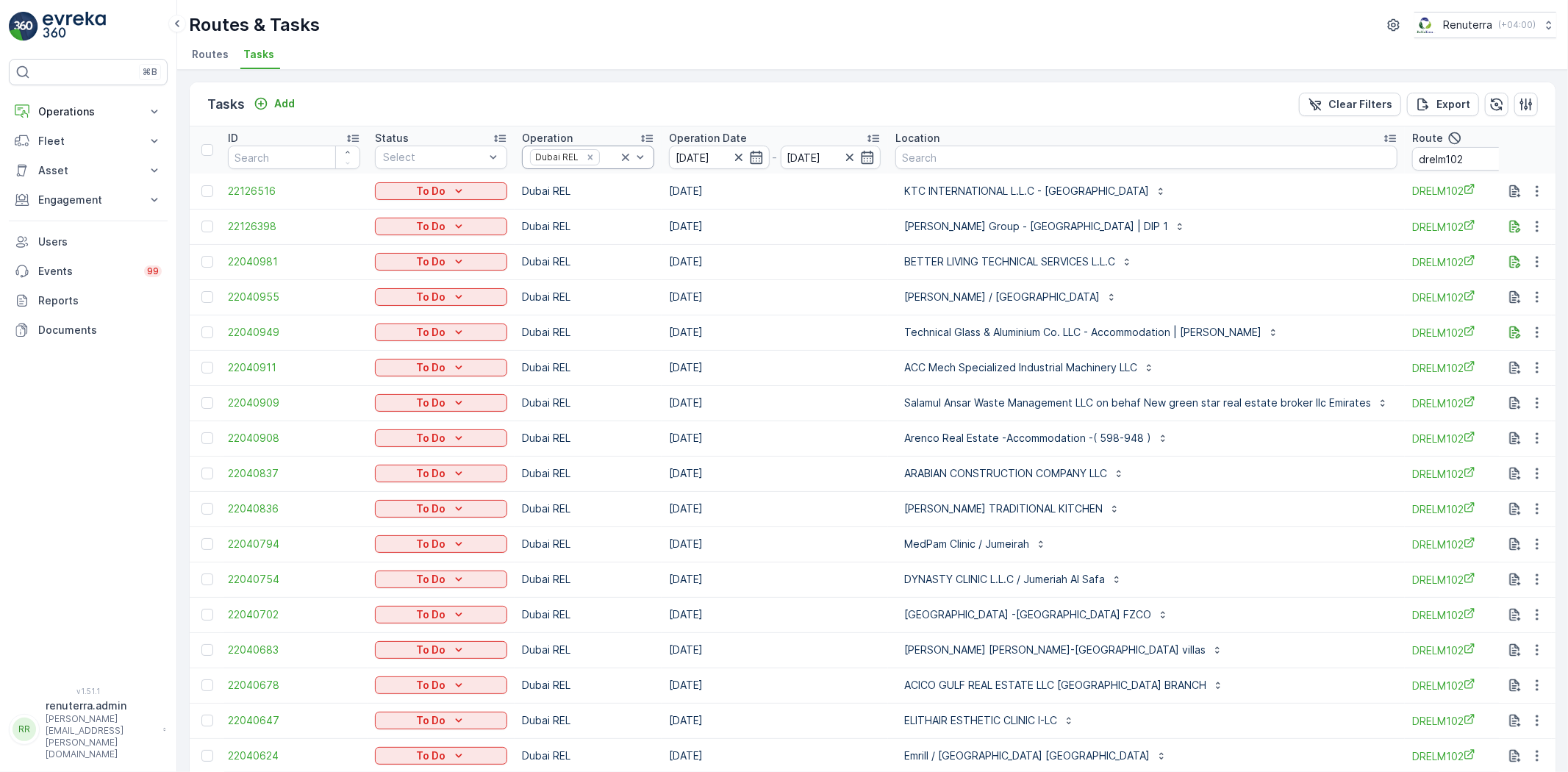
click at [627, 152] on icon at bounding box center [625, 156] width 15 height 15
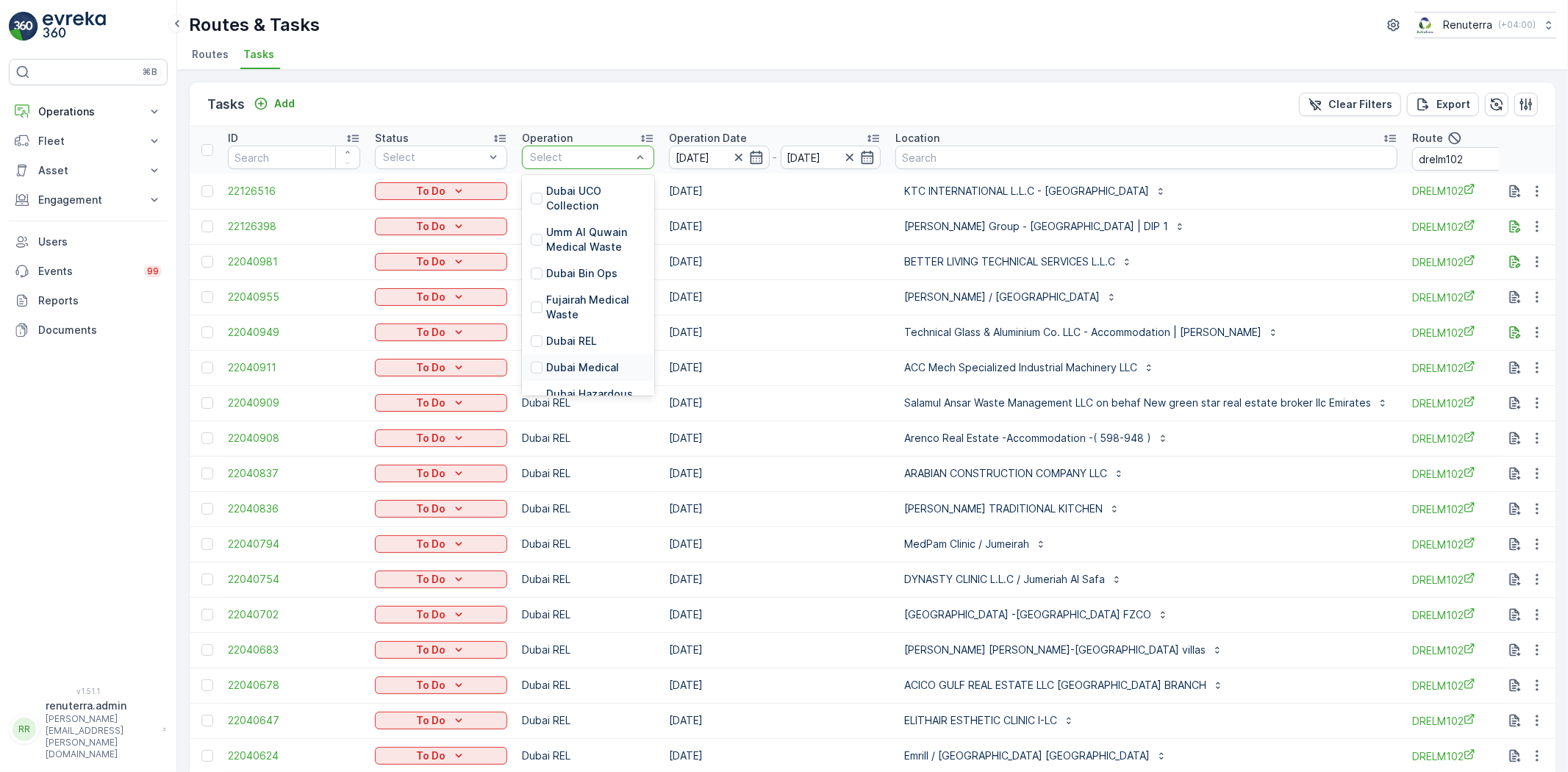
click at [602, 366] on p "Dubai Medical" at bounding box center [583, 367] width 73 height 15
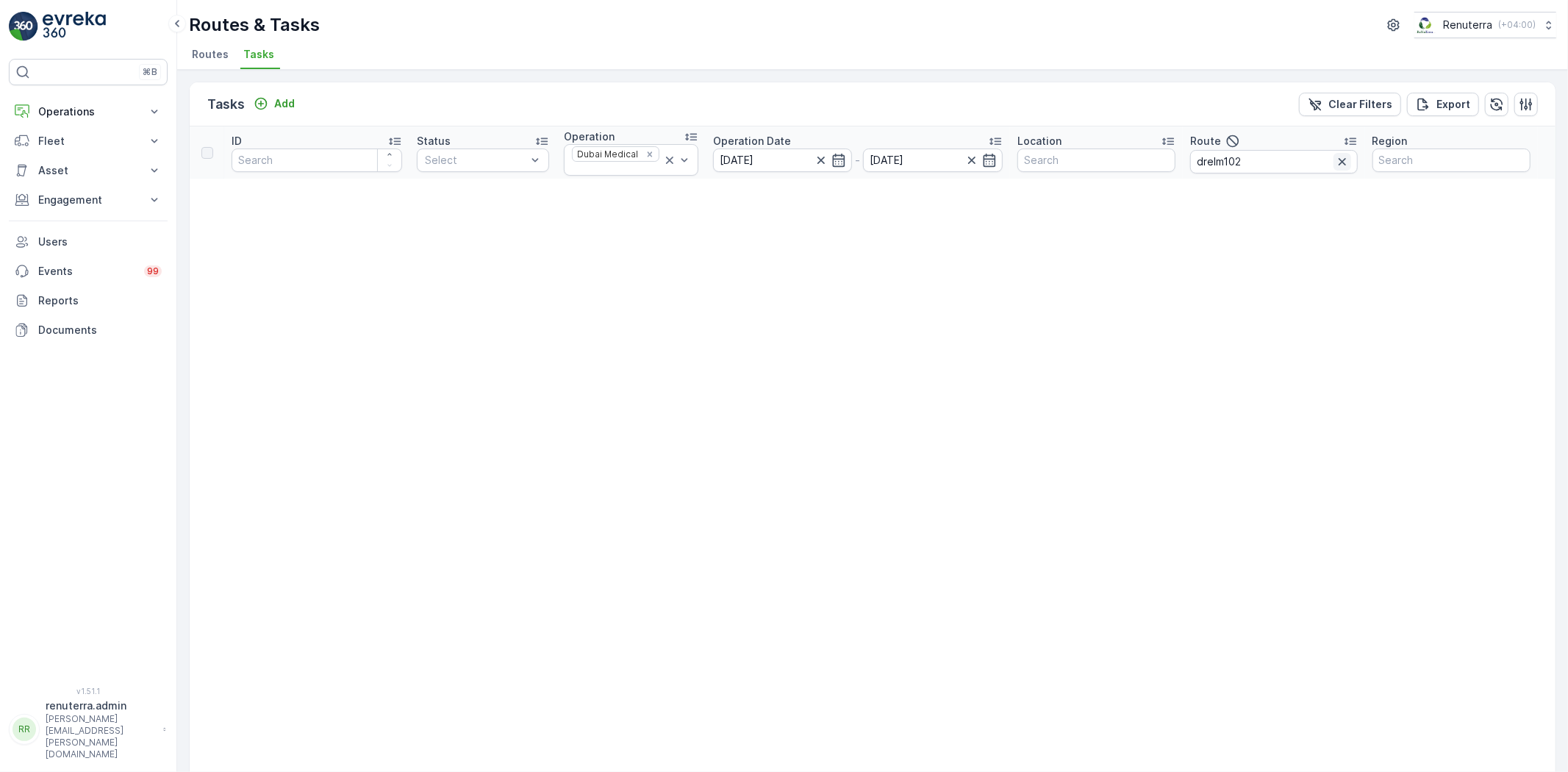
click at [1338, 162] on icon "button" at bounding box center [1342, 162] width 15 height 15
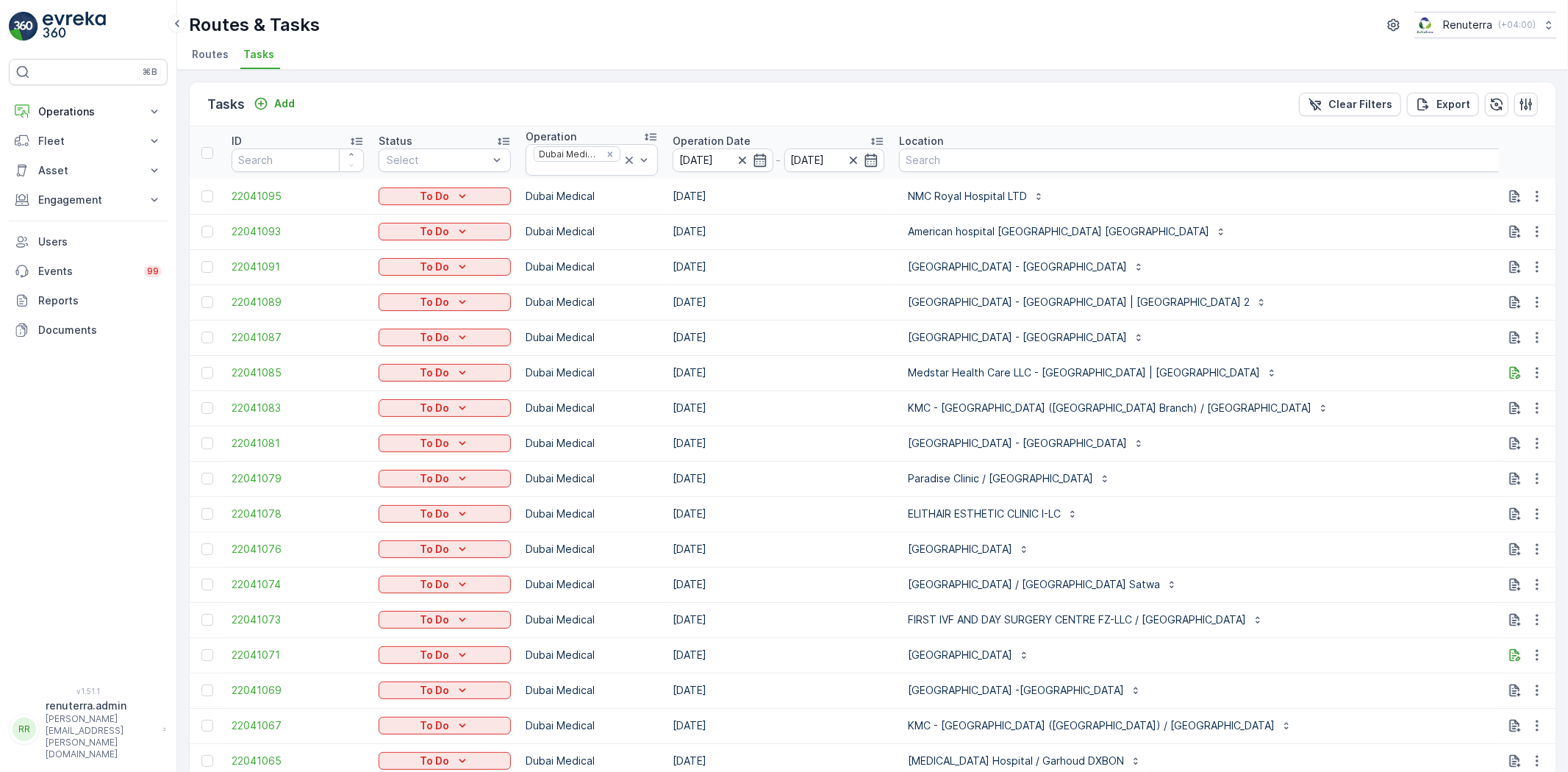
type input "101"
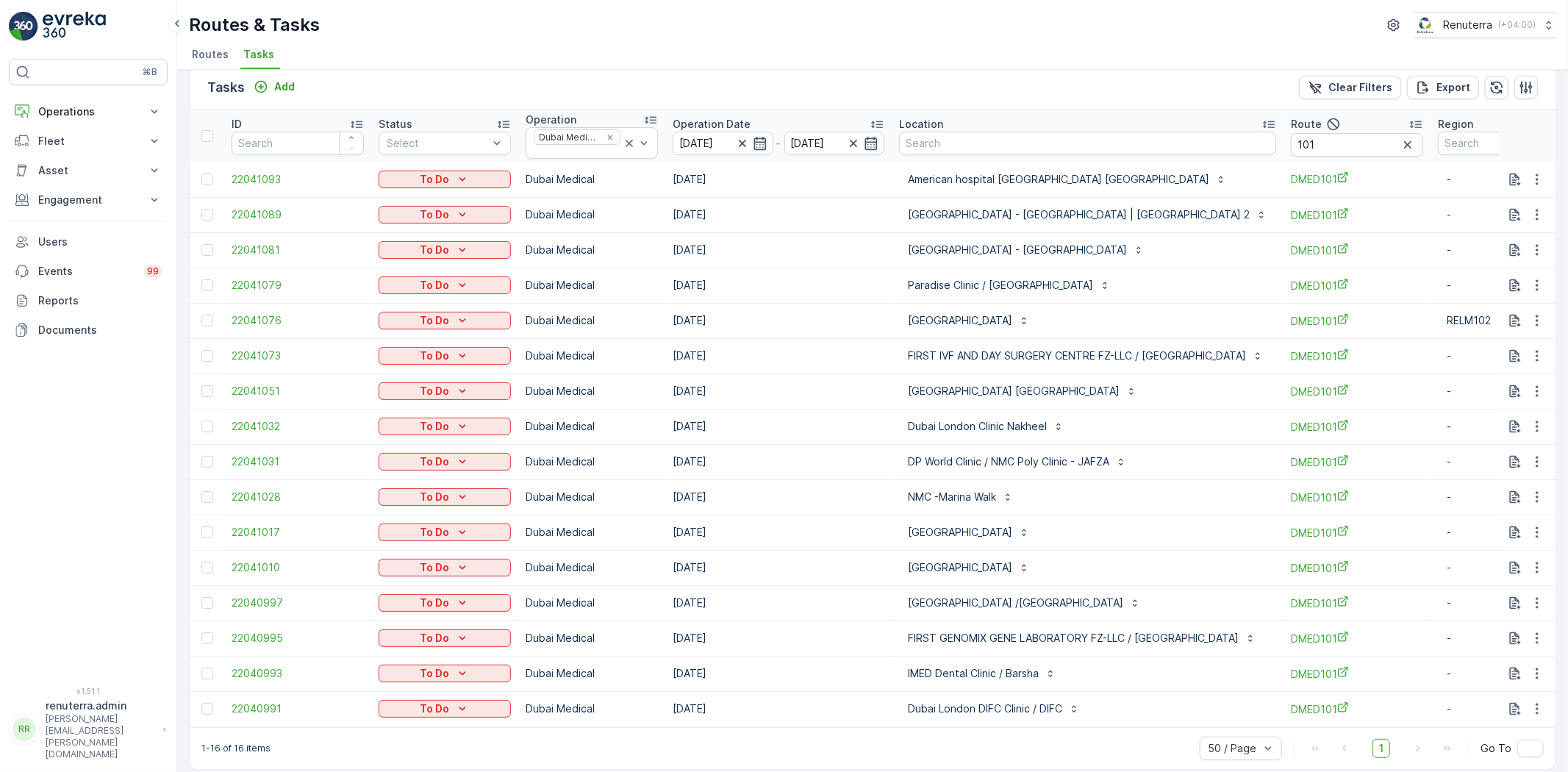
scroll to position [33, 0]
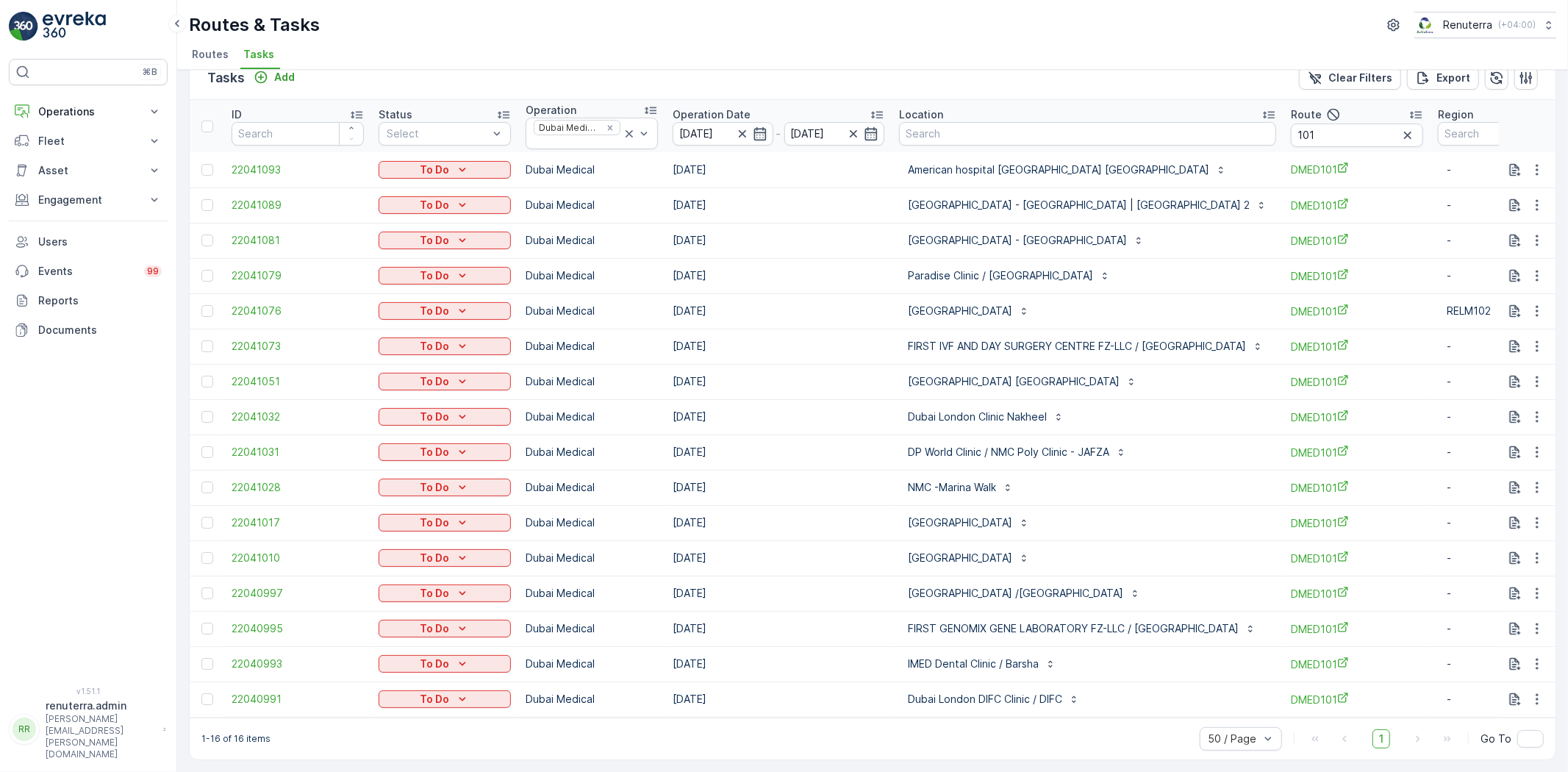
drag, startPoint x: 952, startPoint y: 706, endPoint x: 1010, endPoint y: 641, distance: 87.1
click at [954, 699] on td "Dubai London DIFC Clinic / DIFC" at bounding box center [1087, 699] width 392 height 35
click at [1349, 131] on input "101" at bounding box center [1356, 135] width 132 height 23
type input "103"
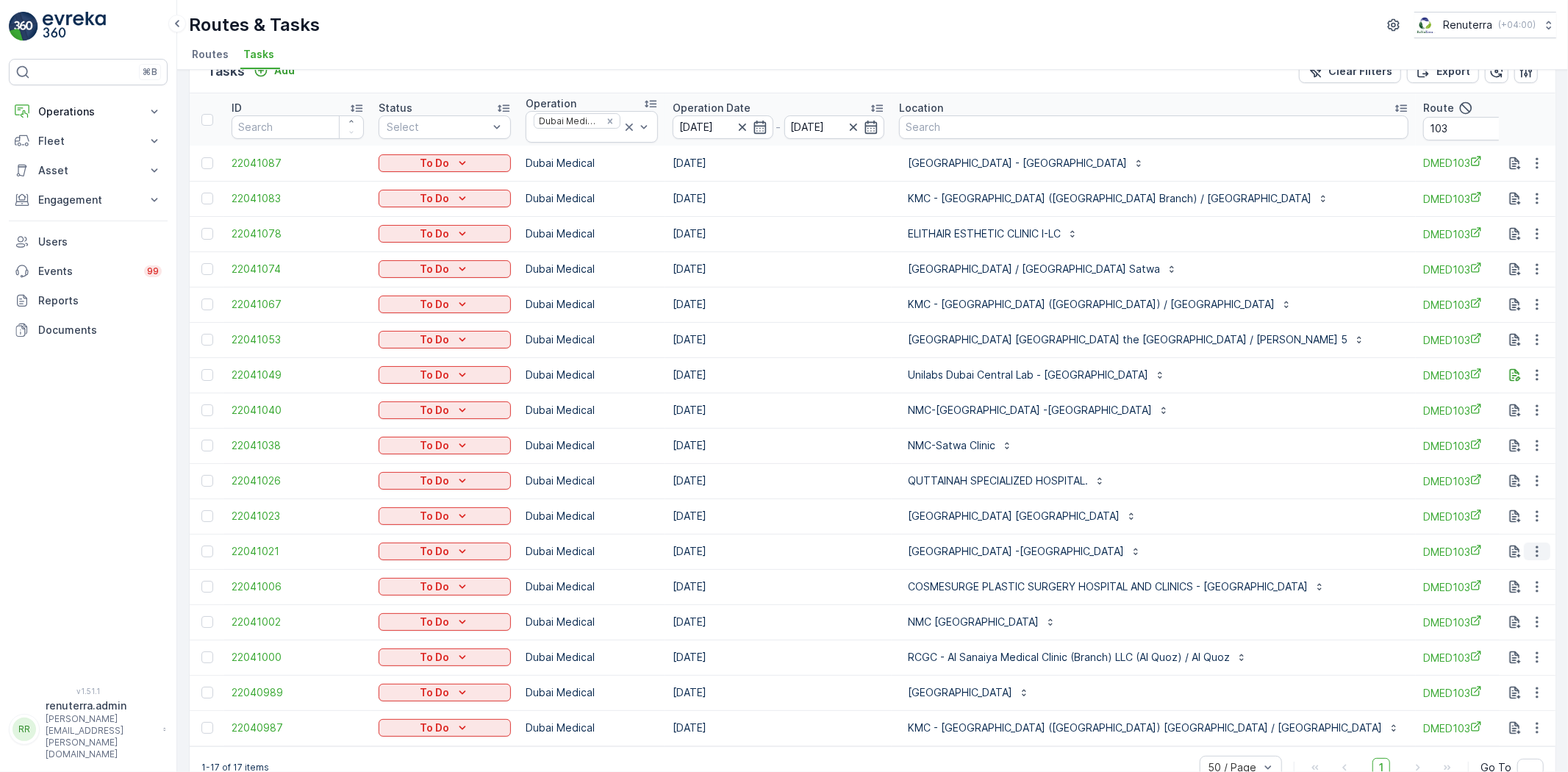
click at [1534, 552] on icon "button" at bounding box center [1537, 551] width 15 height 15
click at [1508, 609] on span "Change Route" at bounding box center [1499, 614] width 71 height 15
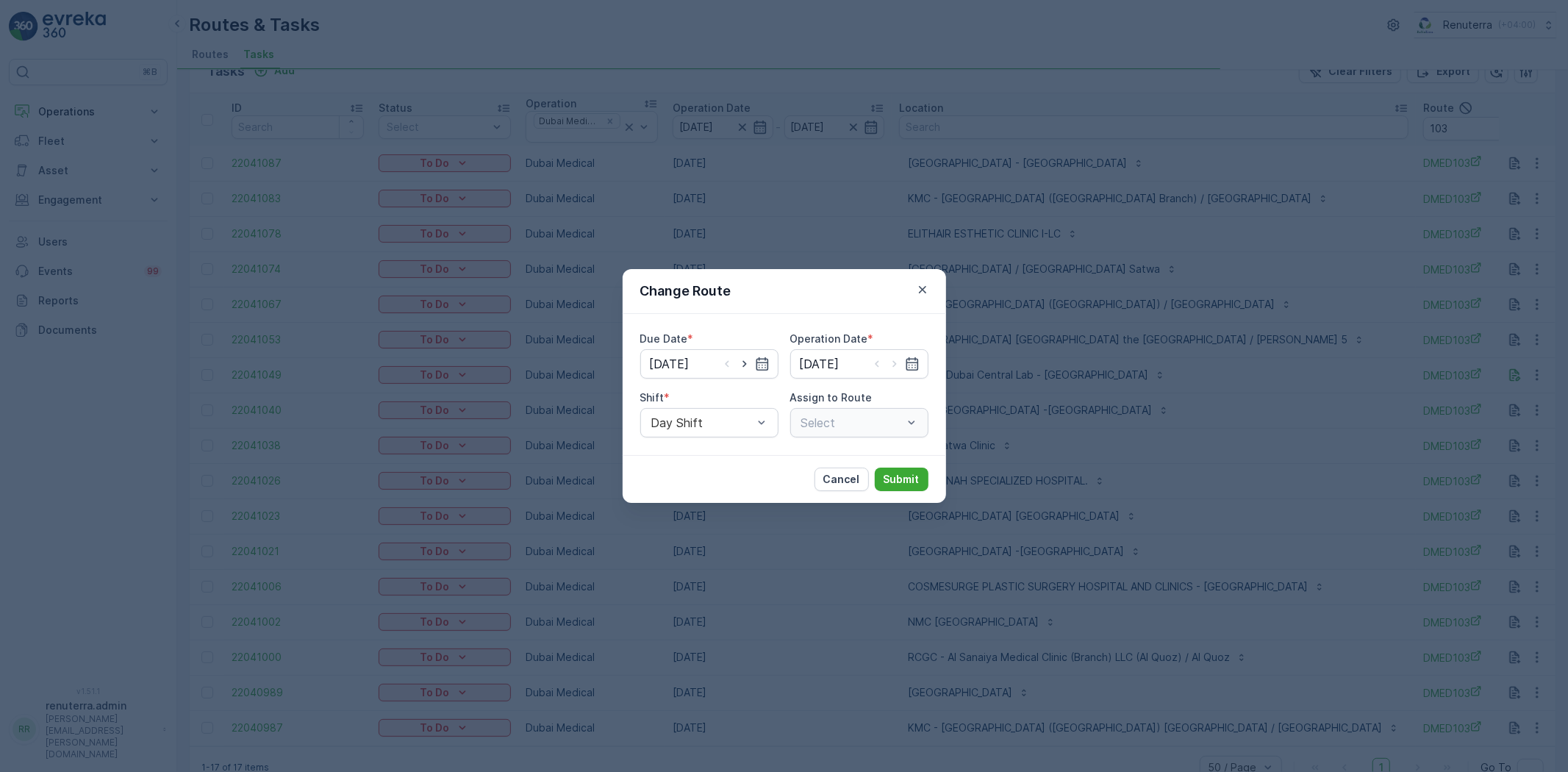
type input "[DATE]"
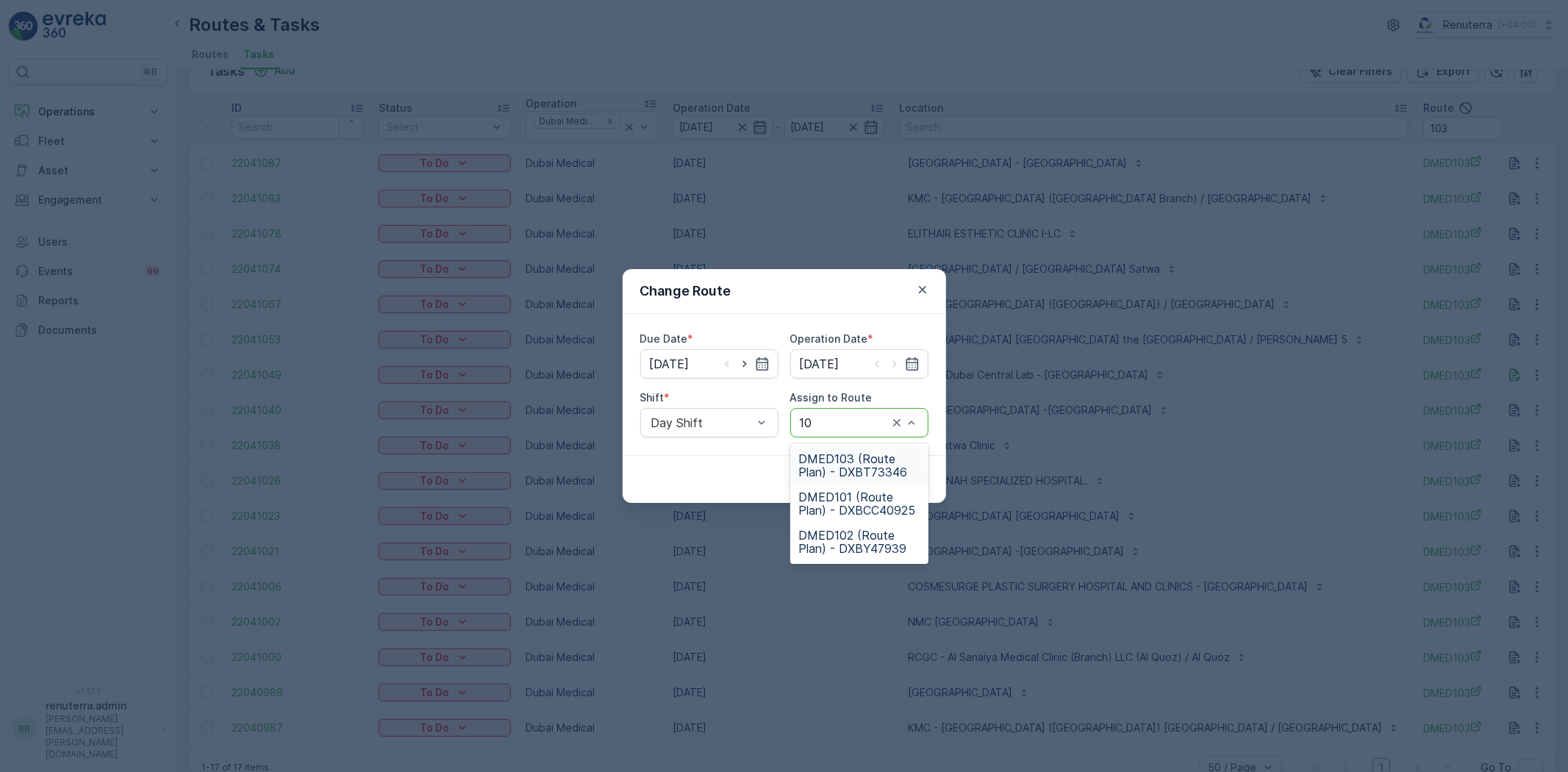
type input "102"
click at [868, 470] on span "DMED102 (Route Plan) - DXBY47939" at bounding box center [858, 465] width 120 height 27
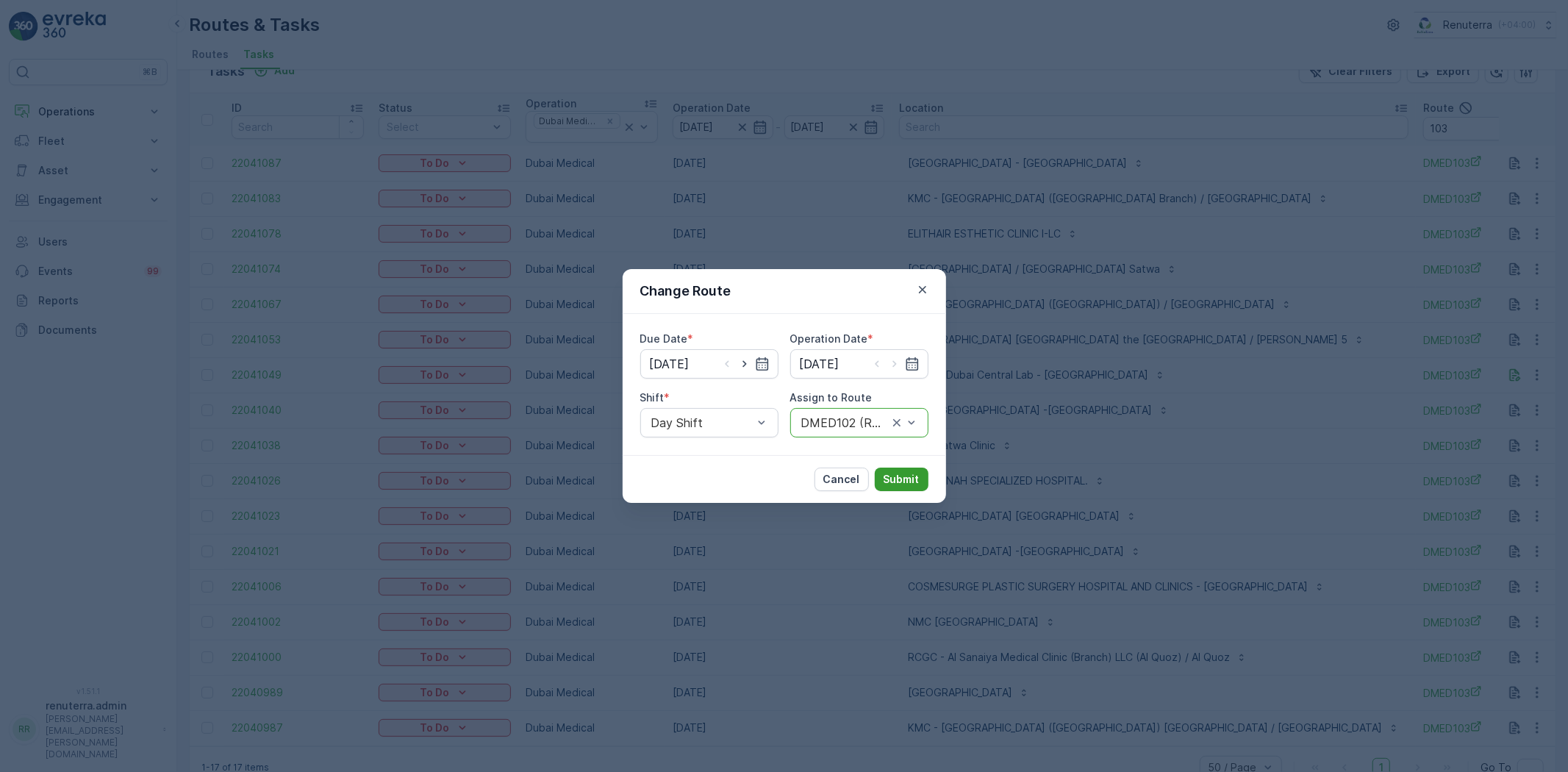
click at [902, 481] on p "Submit" at bounding box center [902, 479] width 36 height 15
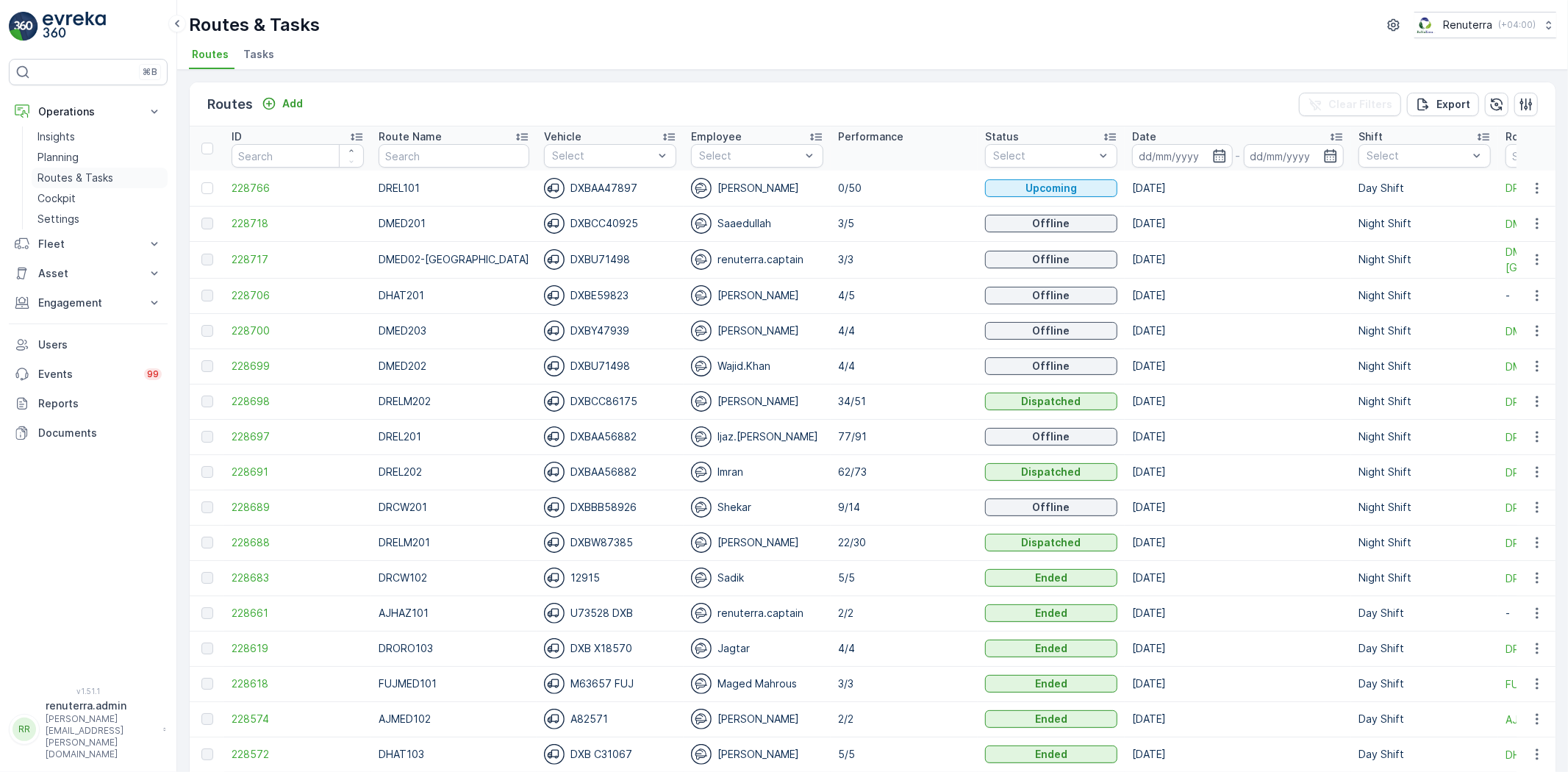
click at [99, 177] on p "Routes & Tasks" at bounding box center [75, 177] width 76 height 15
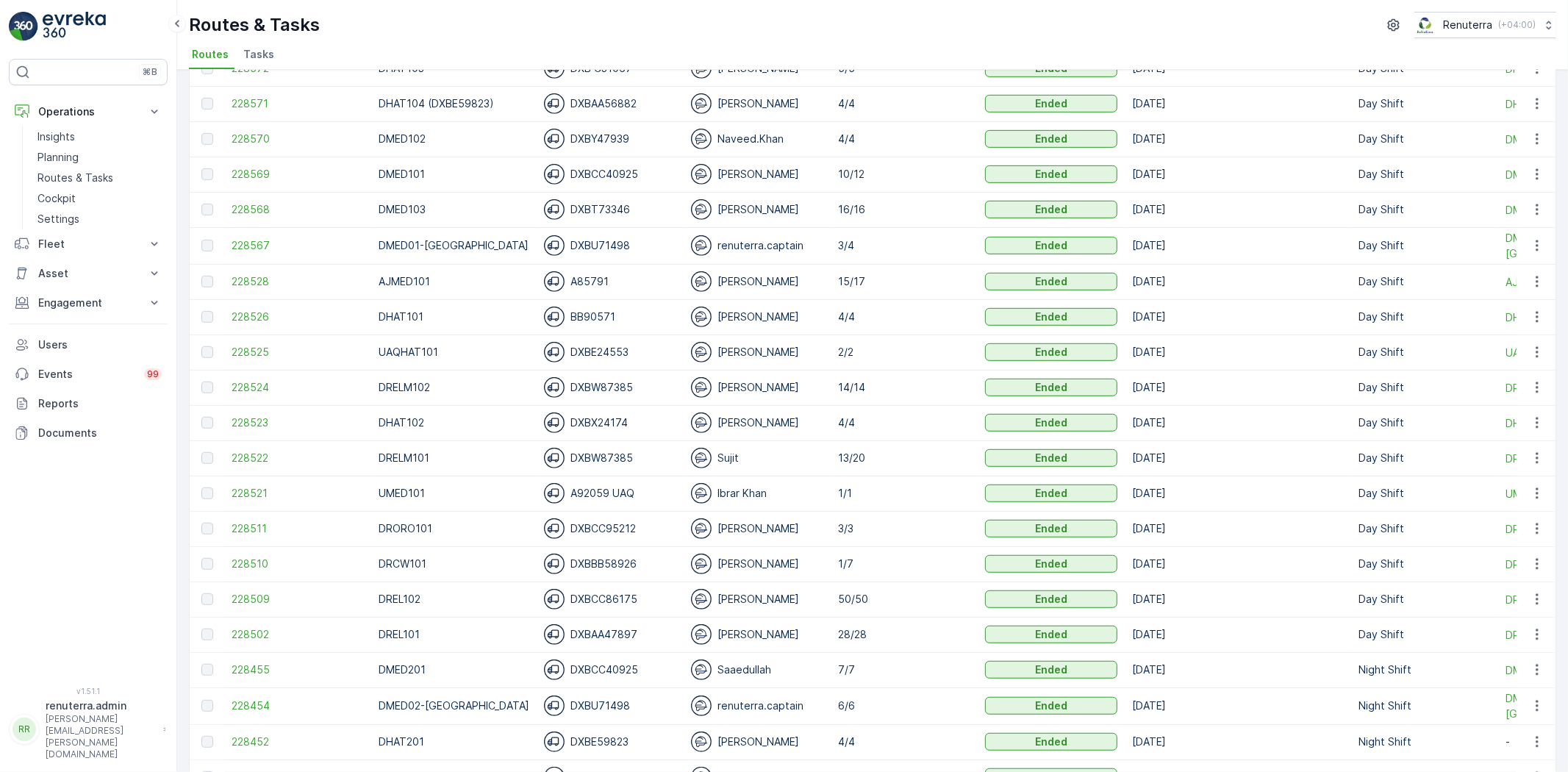
scroll to position [817, 0]
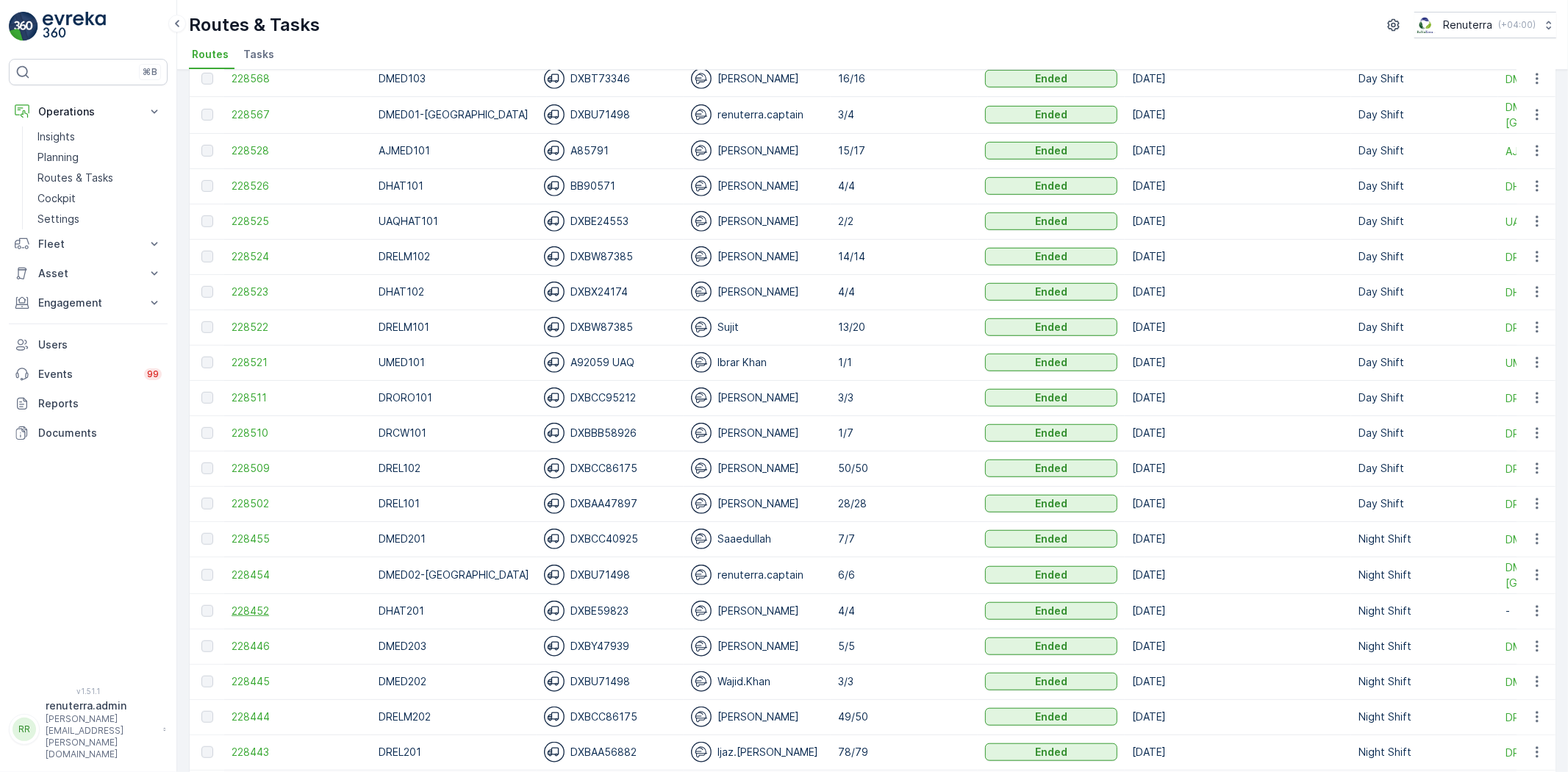
click at [273, 607] on span "228452" at bounding box center [297, 610] width 132 height 15
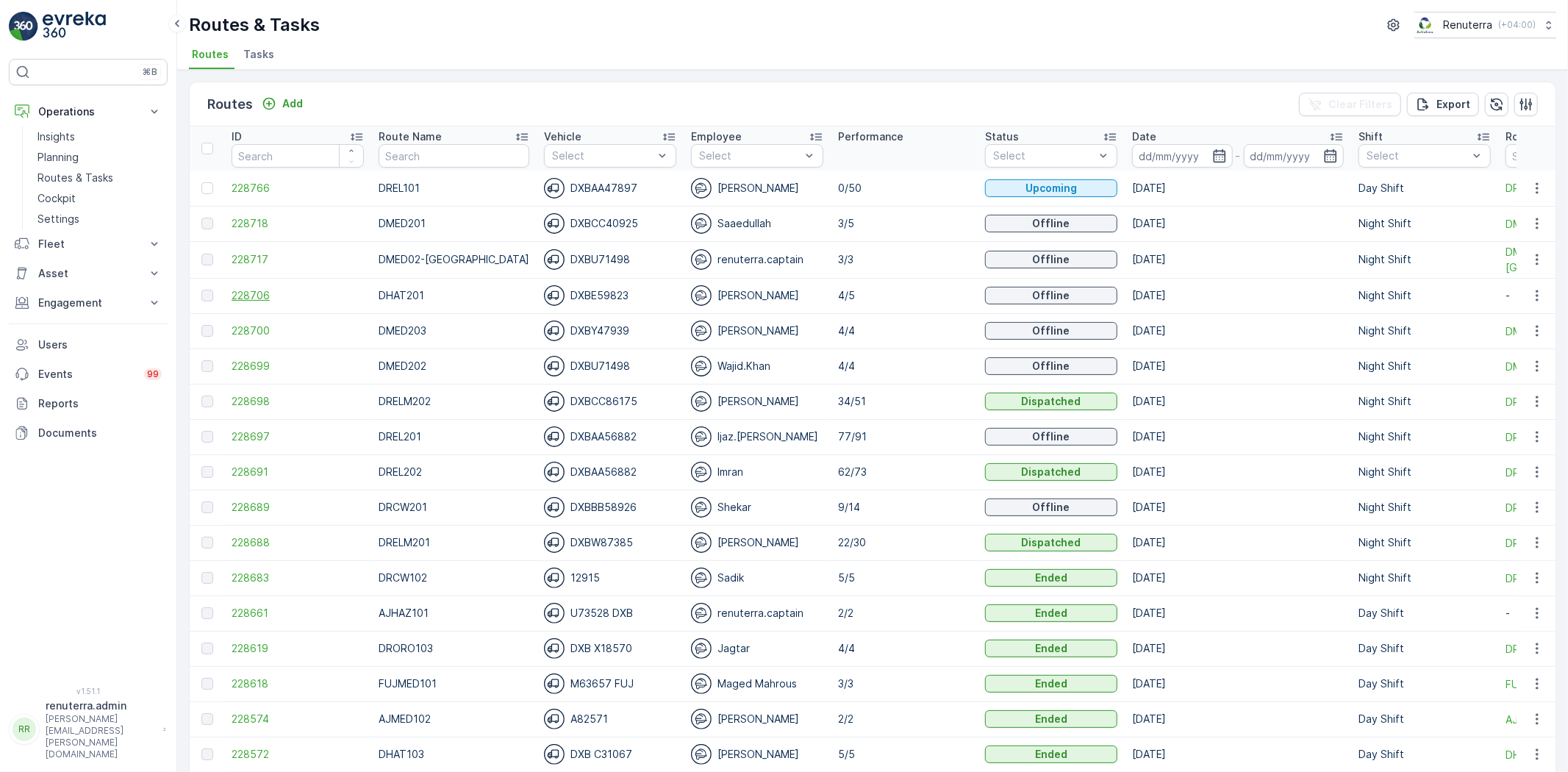
click at [239, 290] on span "228706" at bounding box center [297, 295] width 132 height 15
